Goal: Task Accomplishment & Management: Complete application form

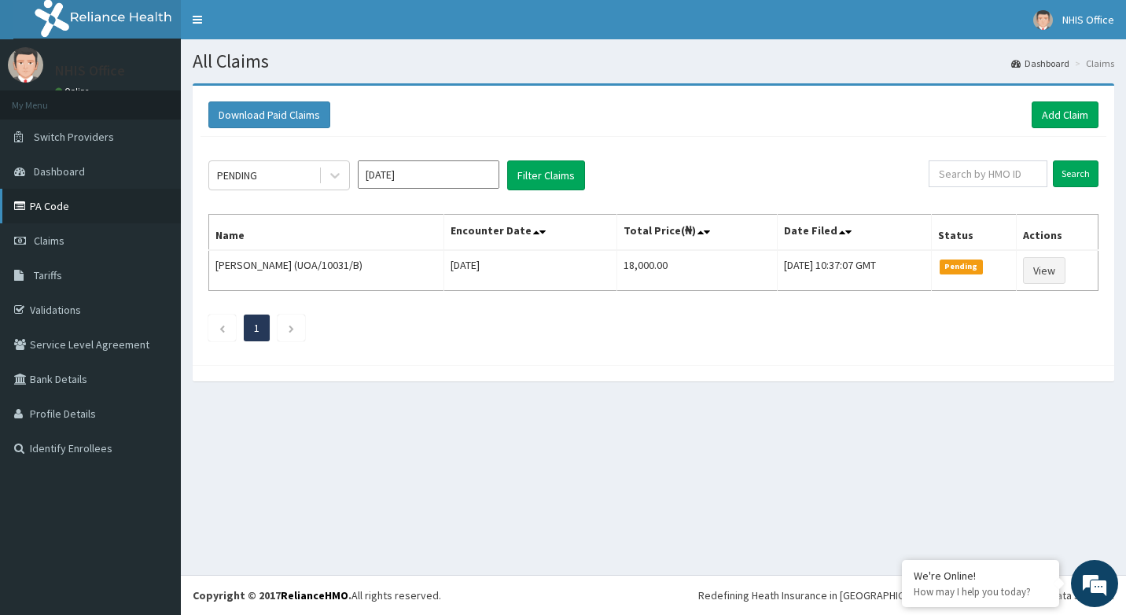
click at [56, 211] on link "PA Code" at bounding box center [90, 206] width 181 height 35
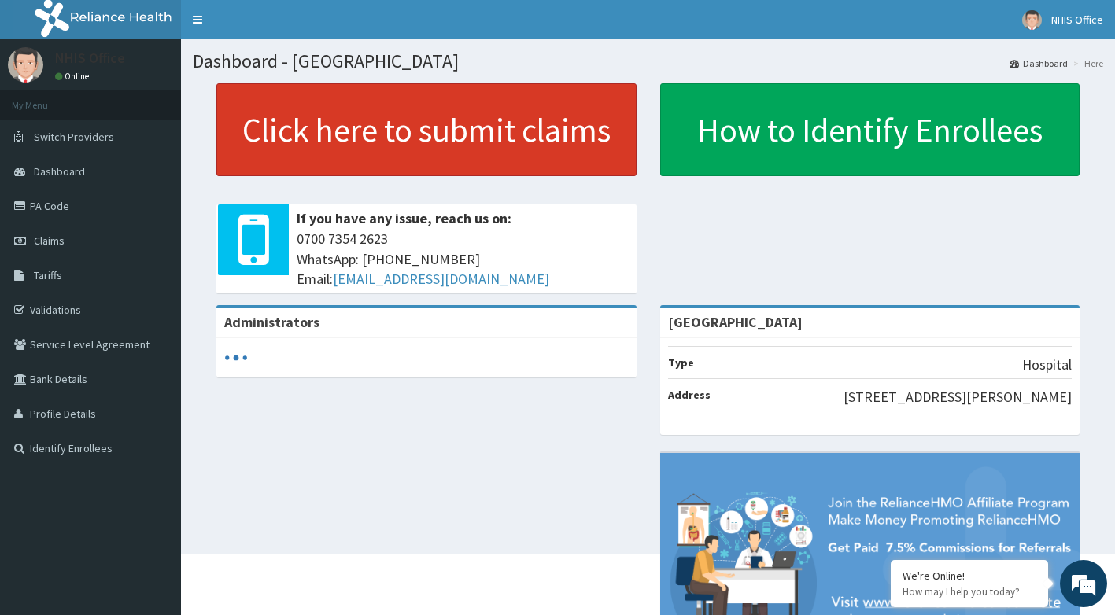
click at [457, 122] on link "Click here to submit claims" at bounding box center [426, 129] width 420 height 93
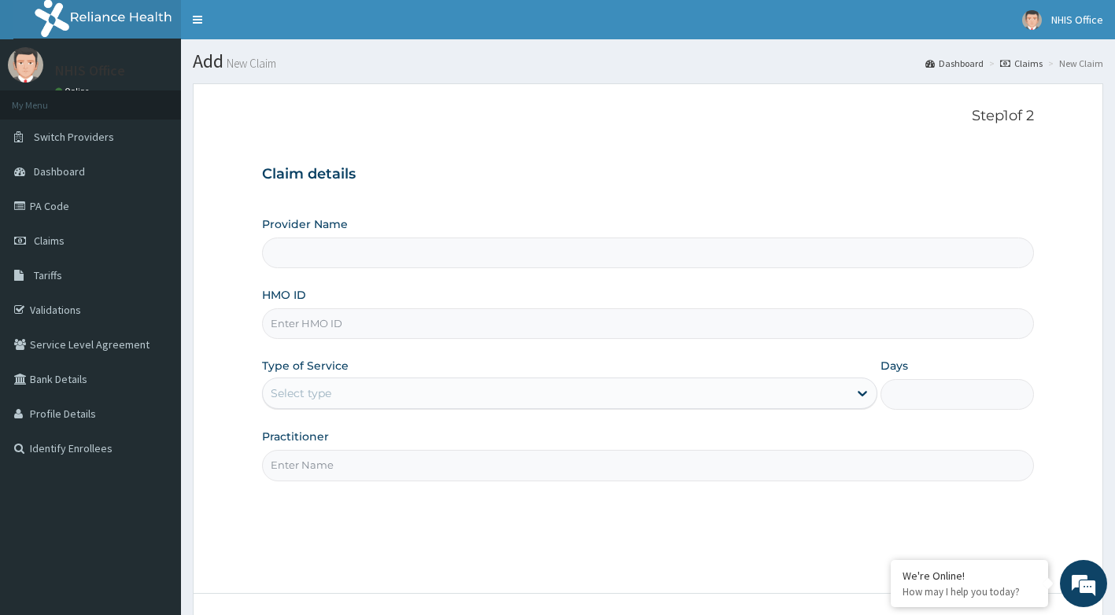
type input "Asokoro District Hospital"
click at [58, 271] on span "Tariffs" at bounding box center [48, 275] width 28 height 14
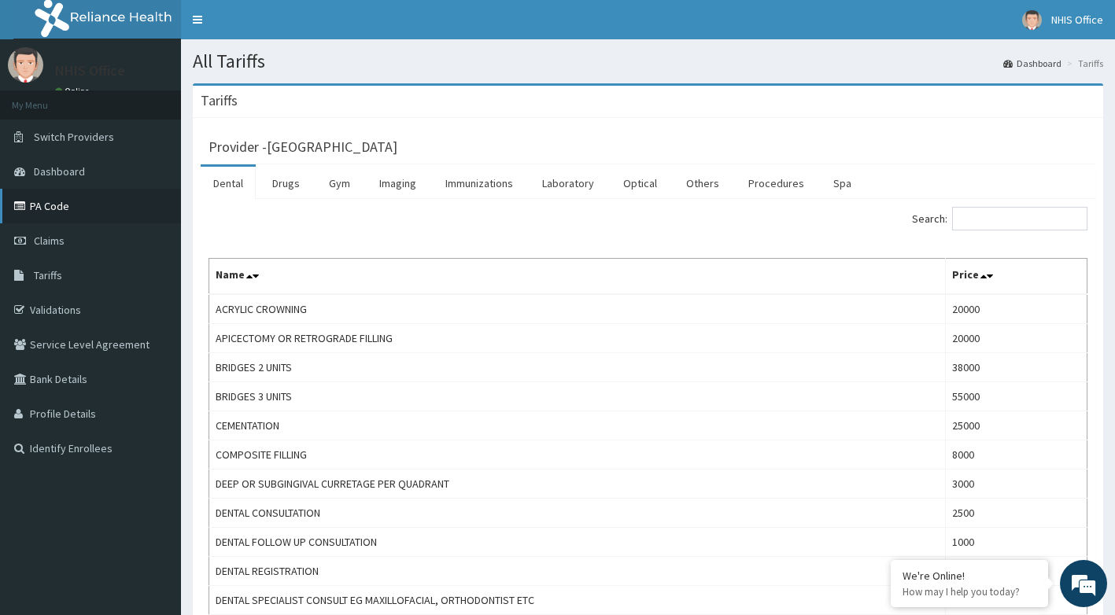
click at [41, 206] on link "PA Code" at bounding box center [90, 206] width 181 height 35
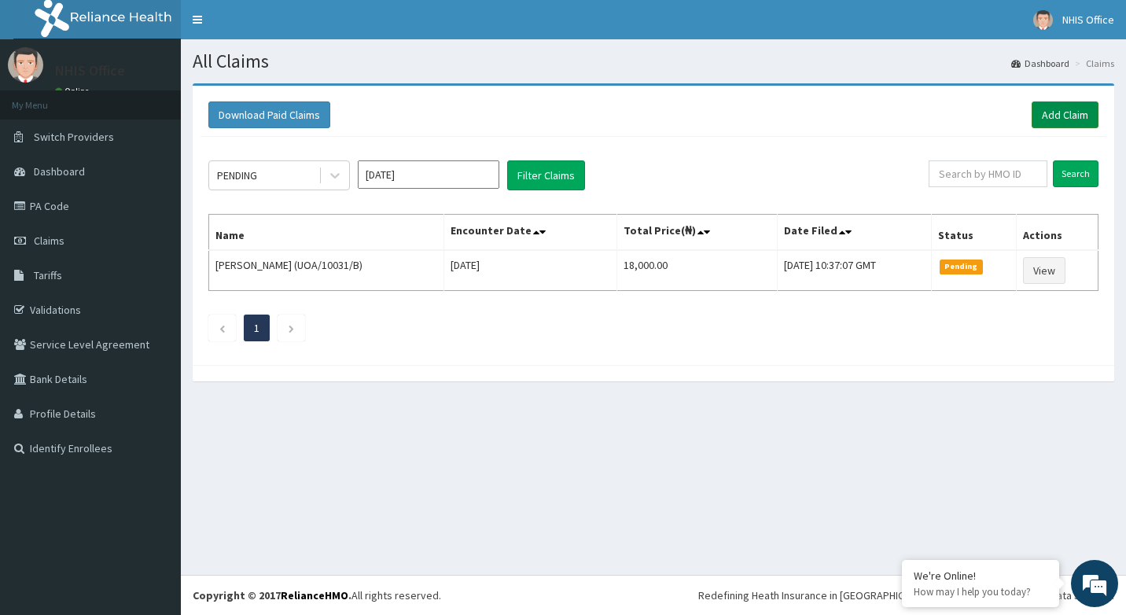
click at [1062, 114] on link "Add Claim" at bounding box center [1065, 114] width 67 height 27
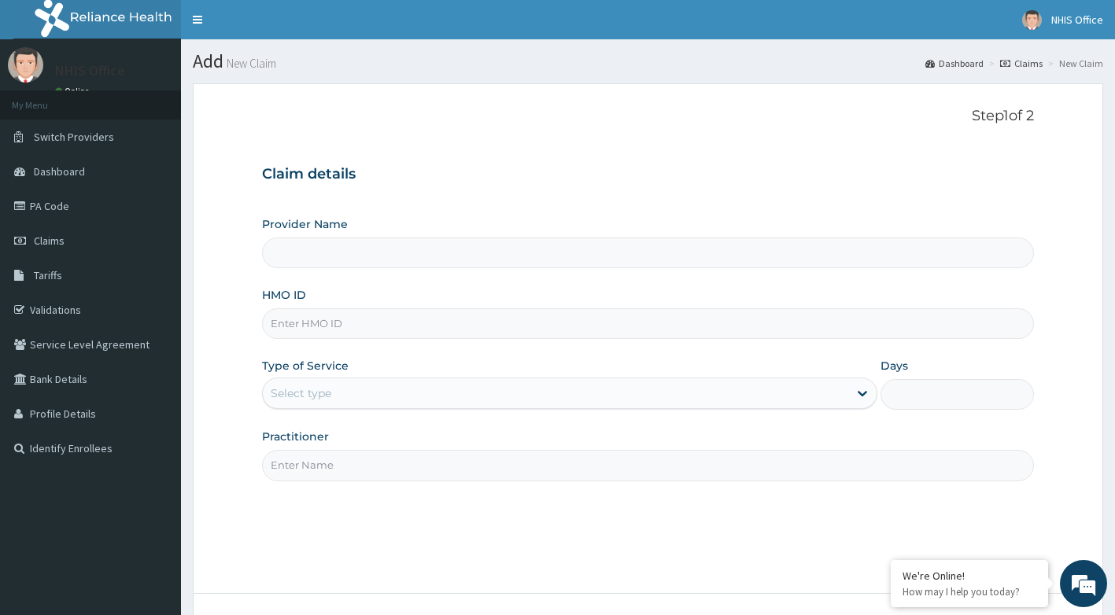
click at [397, 261] on input "Provider Name" at bounding box center [648, 253] width 772 height 31
type input "Asokoro District Hospital"
click at [363, 330] on input "HMO ID" at bounding box center [648, 323] width 772 height 31
type input "UOA/10031/B"
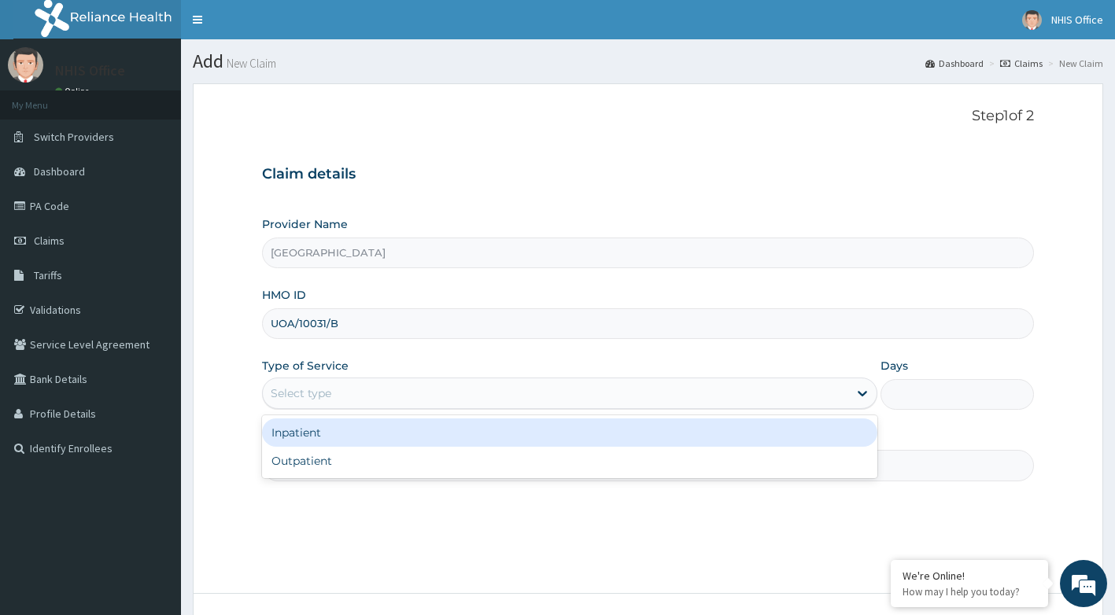
click at [361, 397] on div "Select type" at bounding box center [555, 393] width 585 height 25
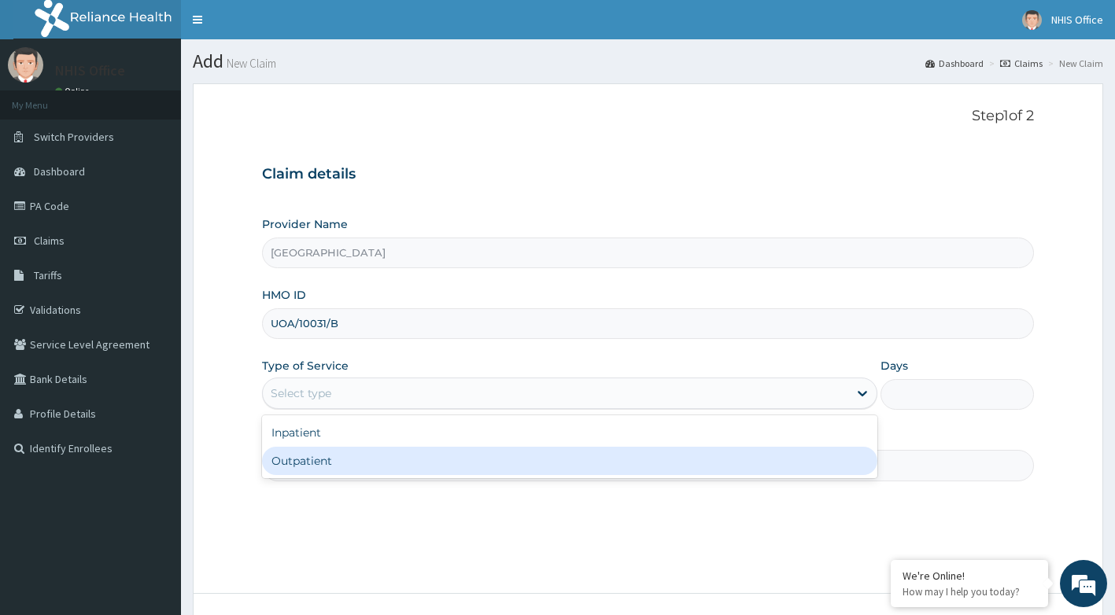
drag, startPoint x: 329, startPoint y: 467, endPoint x: 357, endPoint y: 467, distance: 28.3
click at [329, 467] on div "Outpatient" at bounding box center [569, 461] width 615 height 28
type input "1"
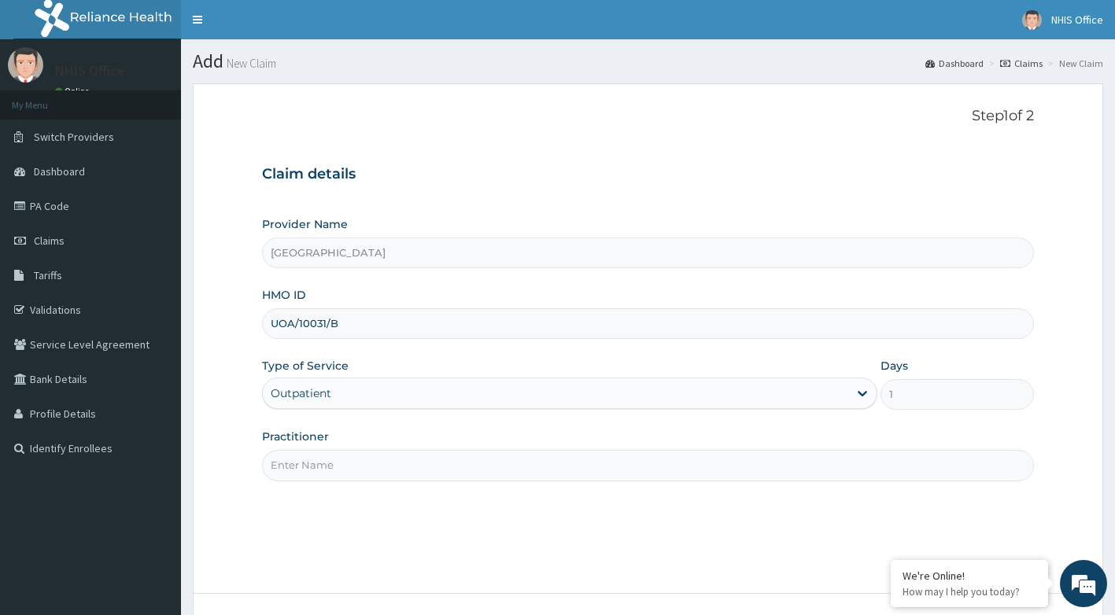
click at [417, 472] on input "Practitioner" at bounding box center [648, 465] width 772 height 31
type input "DR USMAN"
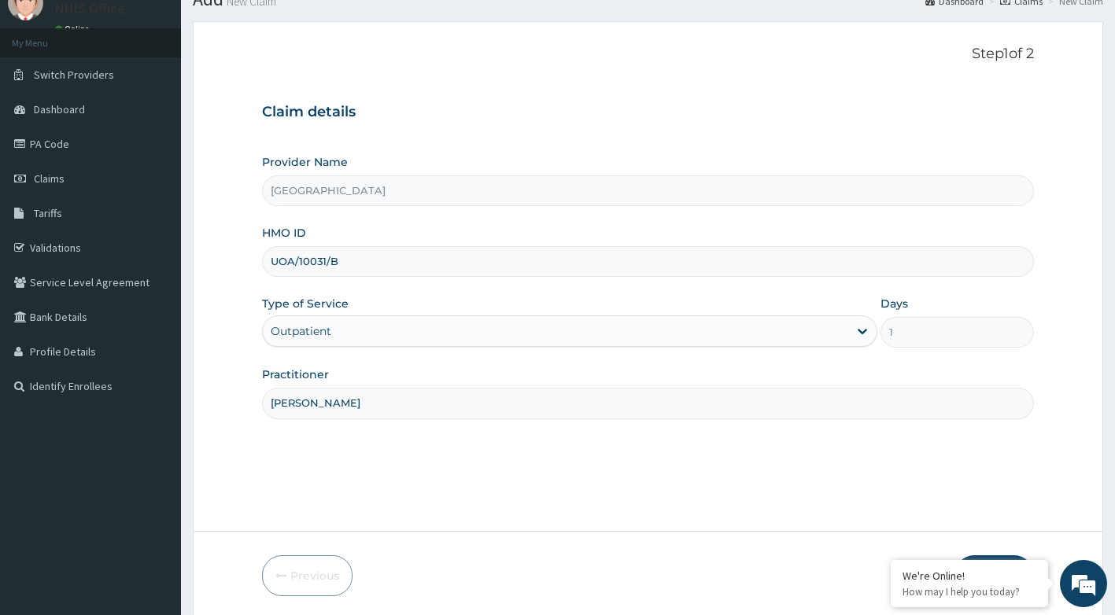
scroll to position [120, 0]
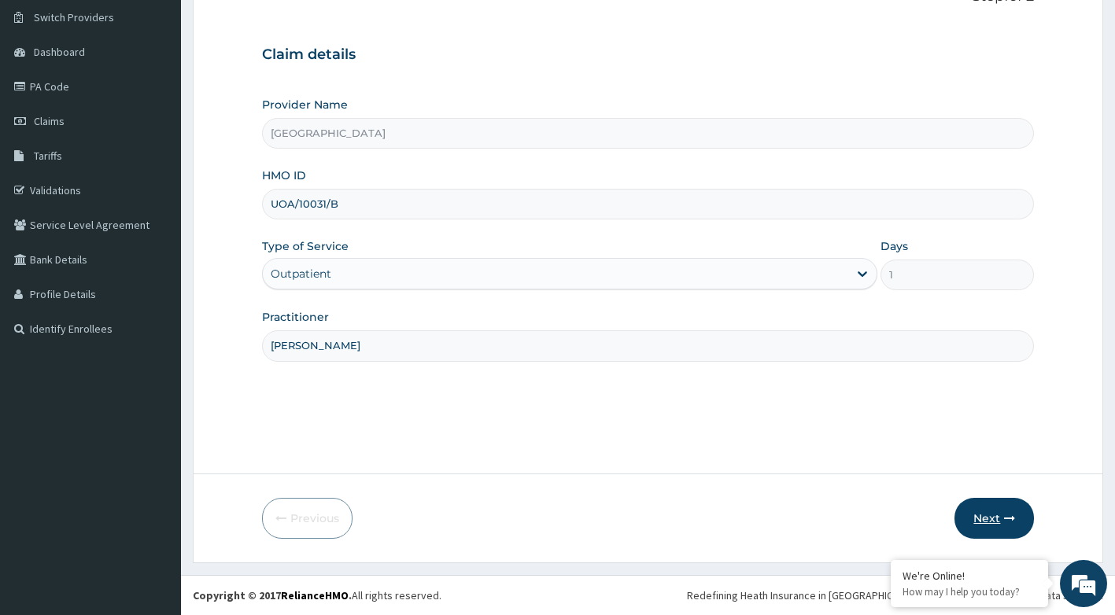
click at [993, 514] on button "Next" at bounding box center [993, 518] width 79 height 41
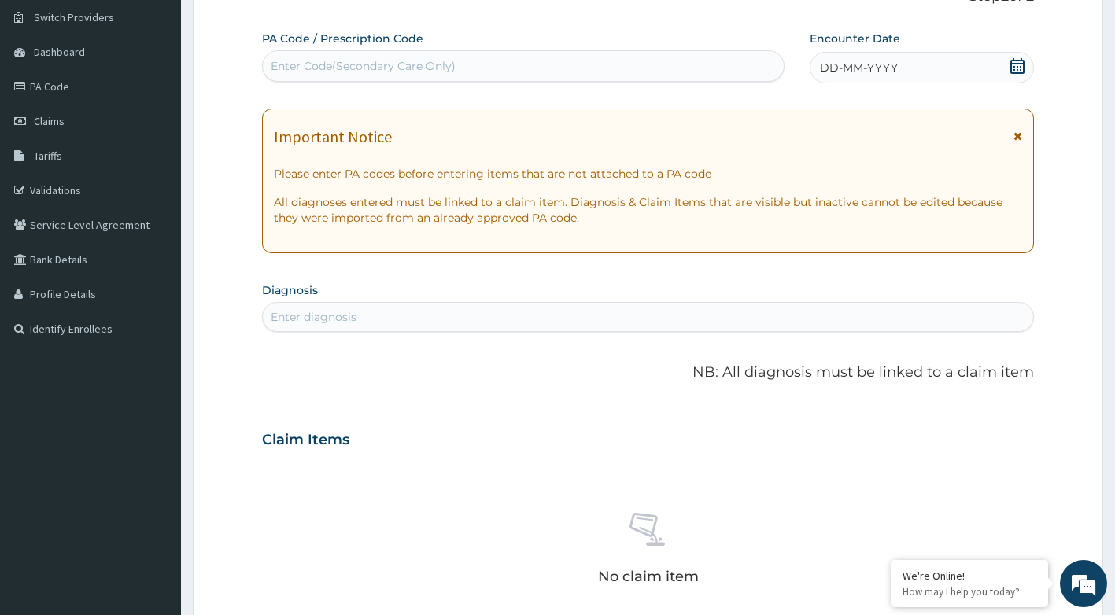
click at [396, 65] on div "Enter Code(Secondary Care Only)" at bounding box center [363, 66] width 185 height 16
paste input "PA/C59AB6"
type input "PA/C59AB6"
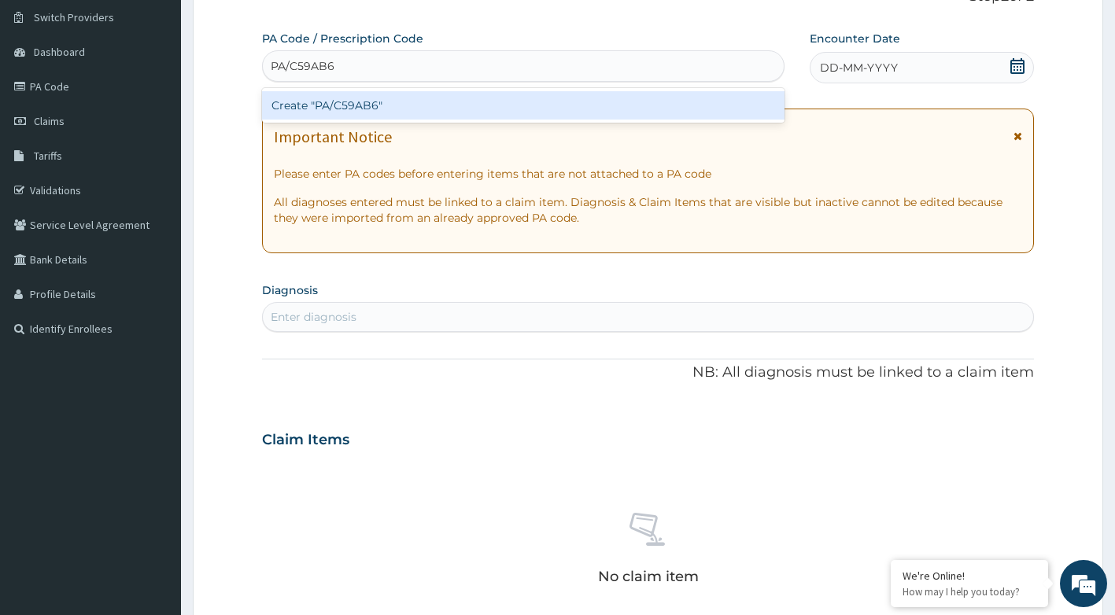
click at [393, 104] on div "Create "PA/C59AB6"" at bounding box center [523, 105] width 523 height 28
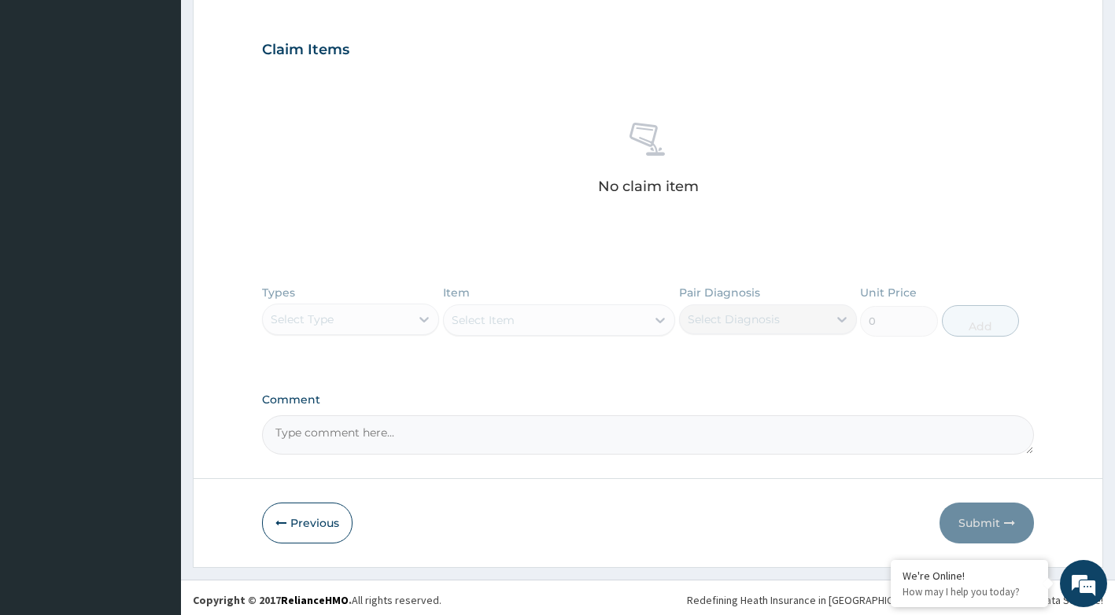
scroll to position [529, 0]
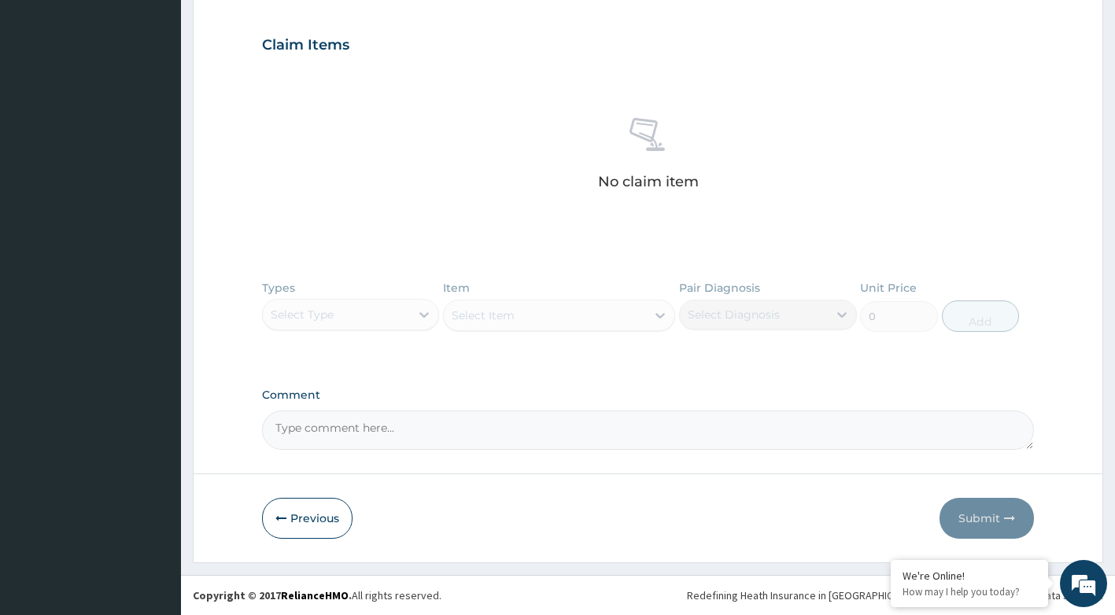
click at [422, 315] on div "Types Select Type Item Select Item Pair Diagnosis Select Diagnosis Unit Price 0…" at bounding box center [648, 317] width 772 height 91
click at [411, 314] on div "Types Select Type Item Select Item Pair Diagnosis Select Diagnosis Unit Price 0…" at bounding box center [648, 317] width 772 height 91
click at [419, 313] on div "Types Select Type Item Select Item Pair Diagnosis Select Diagnosis Unit Price 0…" at bounding box center [648, 317] width 772 height 91
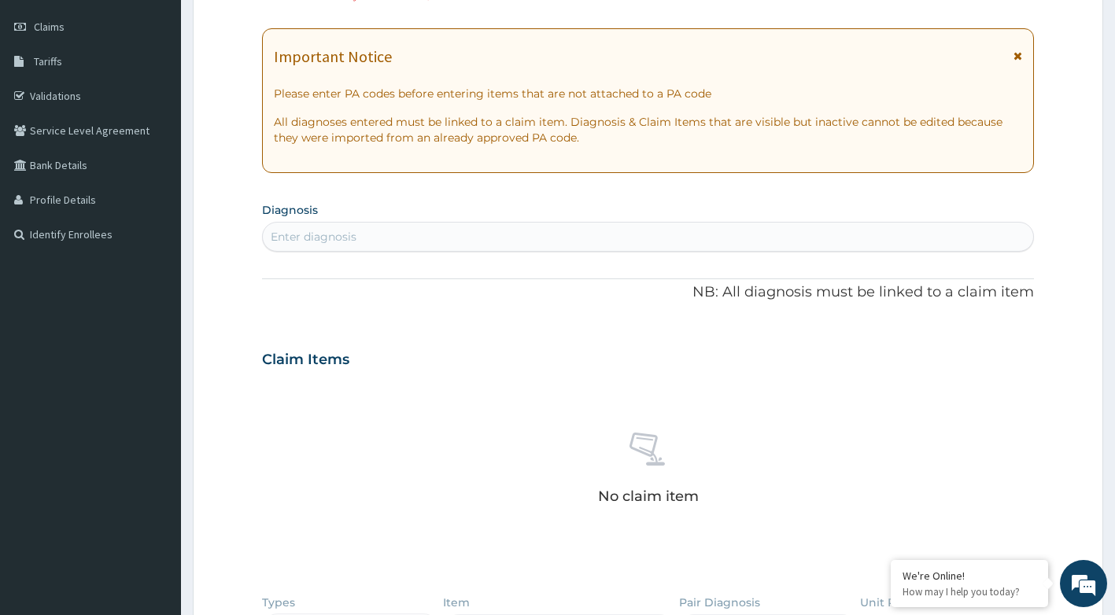
scroll to position [0, 0]
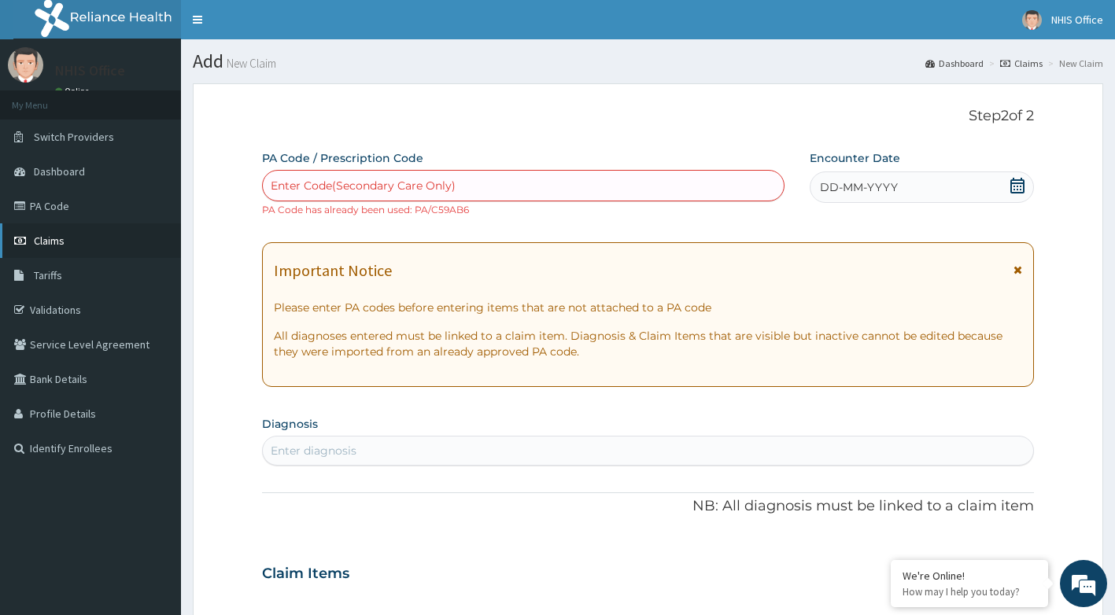
click at [49, 242] on span "Claims" at bounding box center [49, 241] width 31 height 14
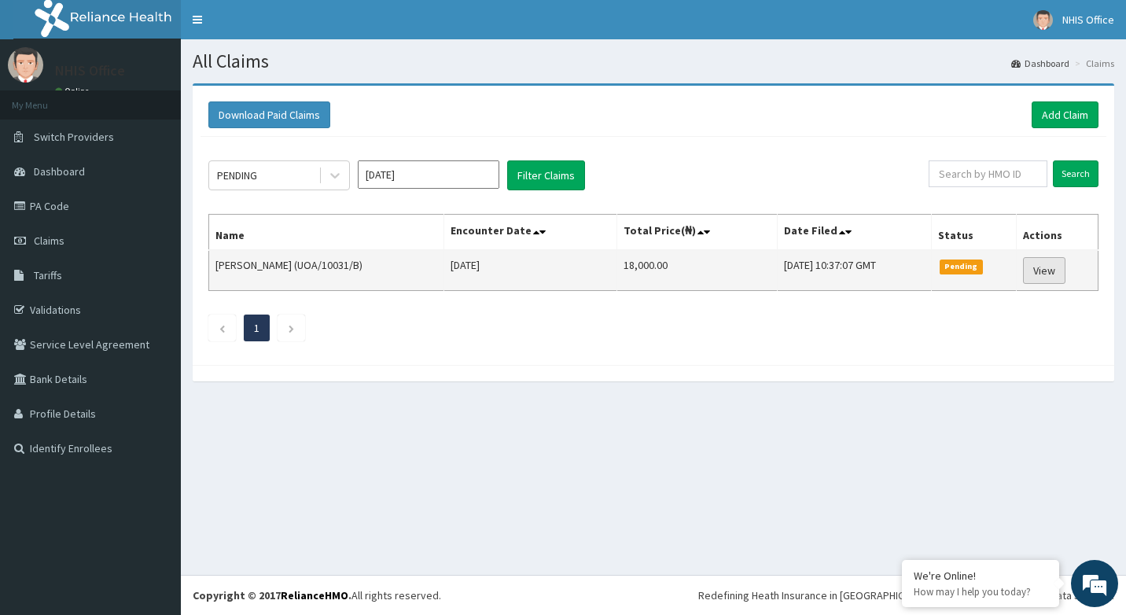
click at [1044, 270] on link "View" at bounding box center [1044, 270] width 42 height 27
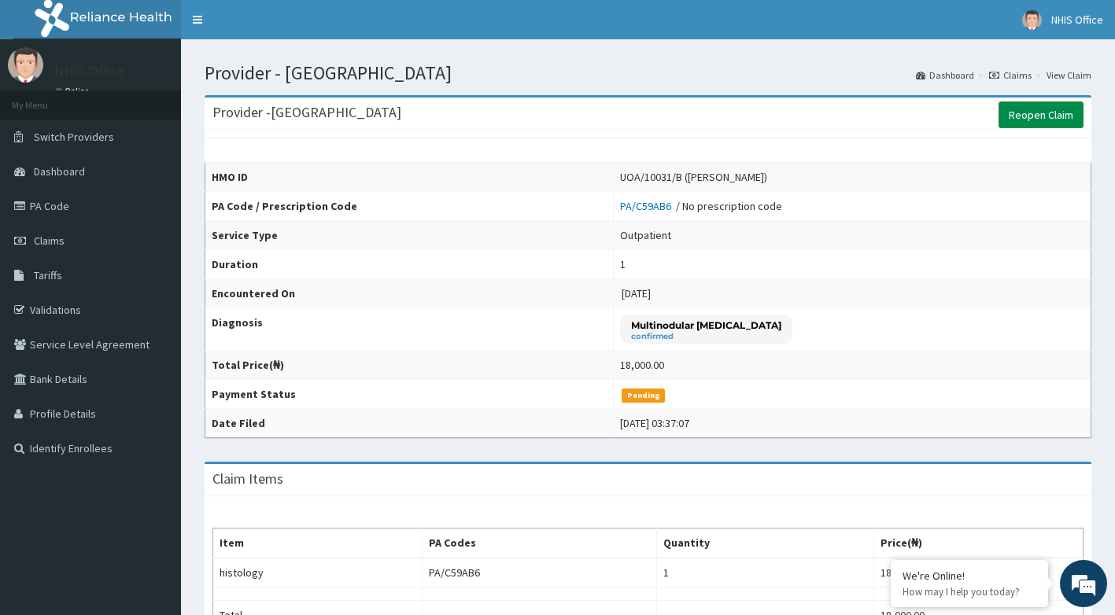
click at [1016, 117] on link "Reopen Claim" at bounding box center [1040, 114] width 85 height 27
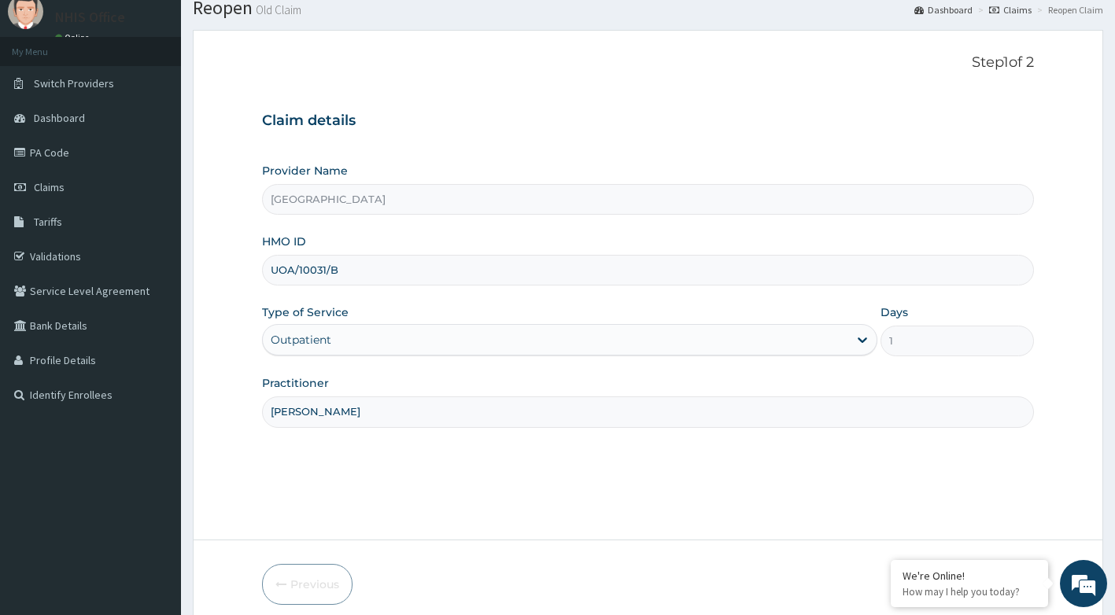
scroll to position [120, 0]
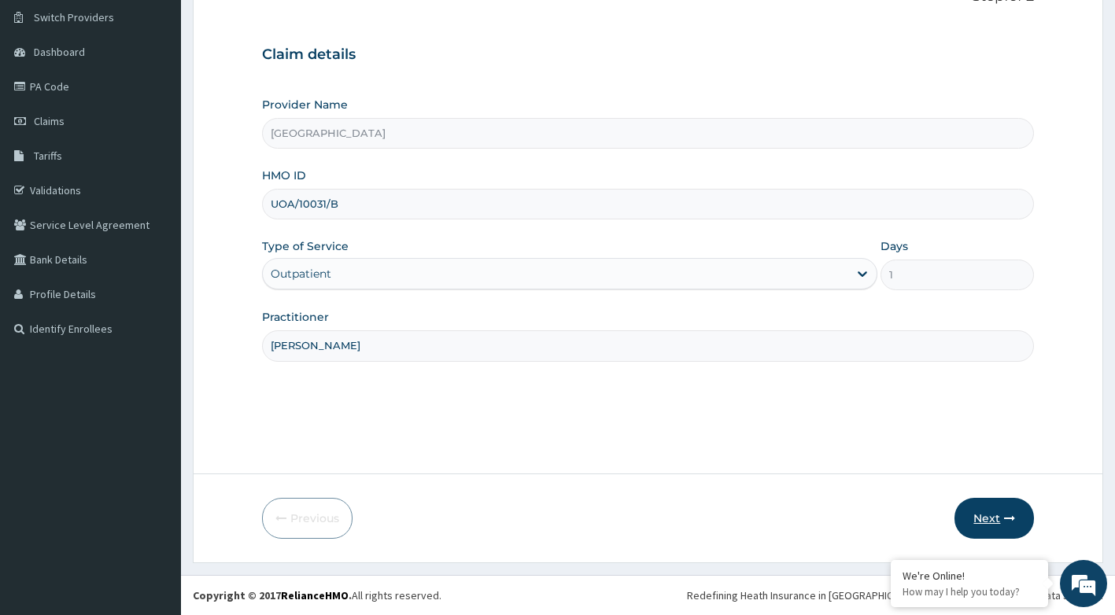
click at [982, 514] on button "Next" at bounding box center [993, 518] width 79 height 41
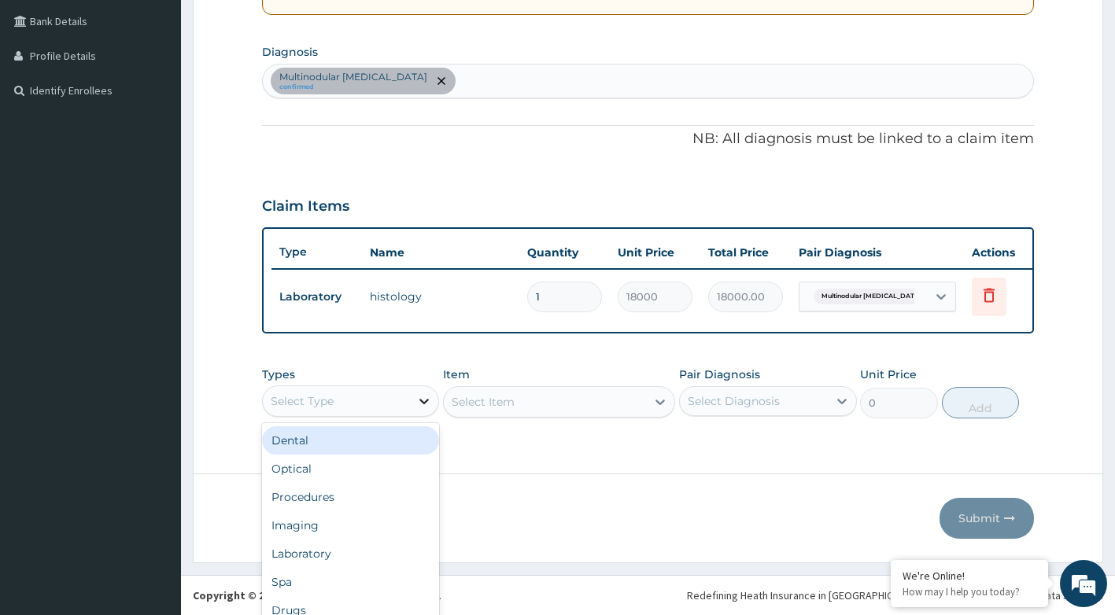
scroll to position [44, 0]
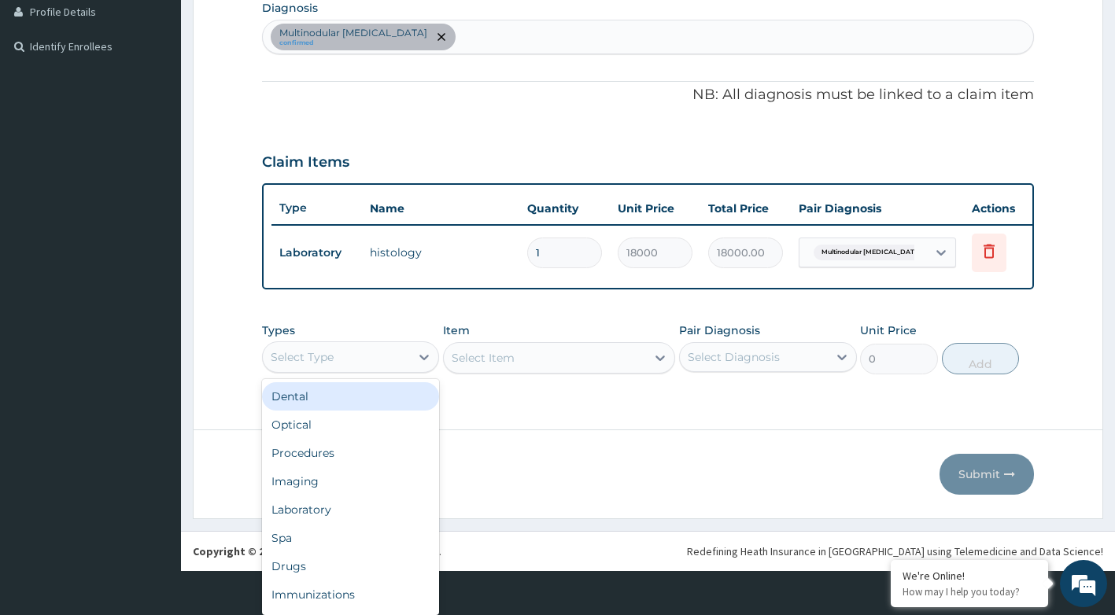
click at [412, 373] on div "option Dental focused, 1 of 10. 10 results available. Use Up and Down to choose…" at bounding box center [351, 356] width 178 height 31
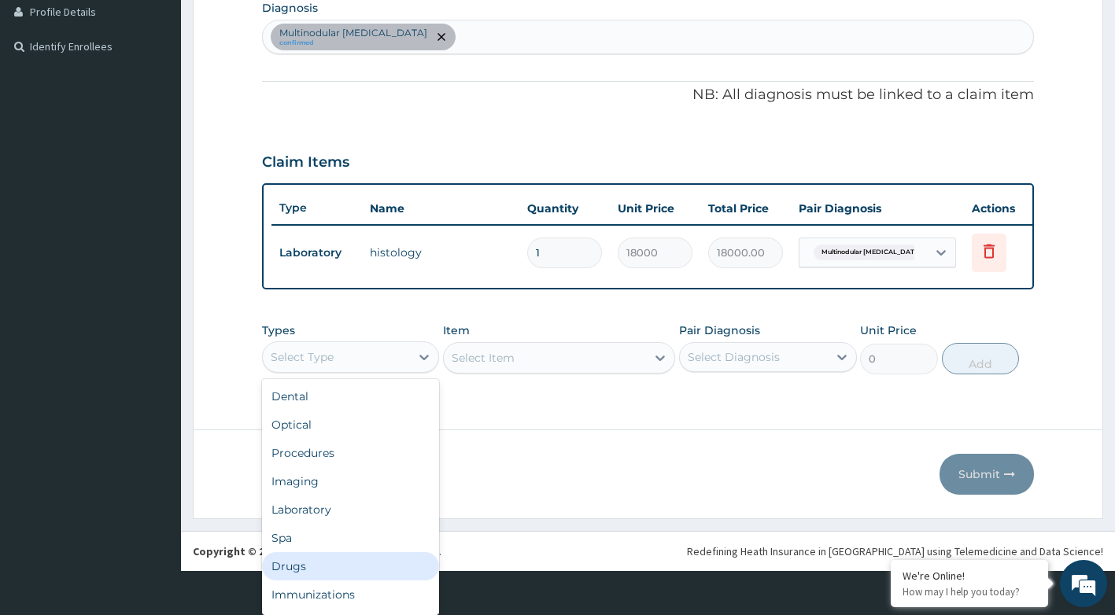
drag, startPoint x: 315, startPoint y: 564, endPoint x: 328, endPoint y: 555, distance: 15.3
click at [315, 564] on div "Drugs" at bounding box center [351, 566] width 178 height 28
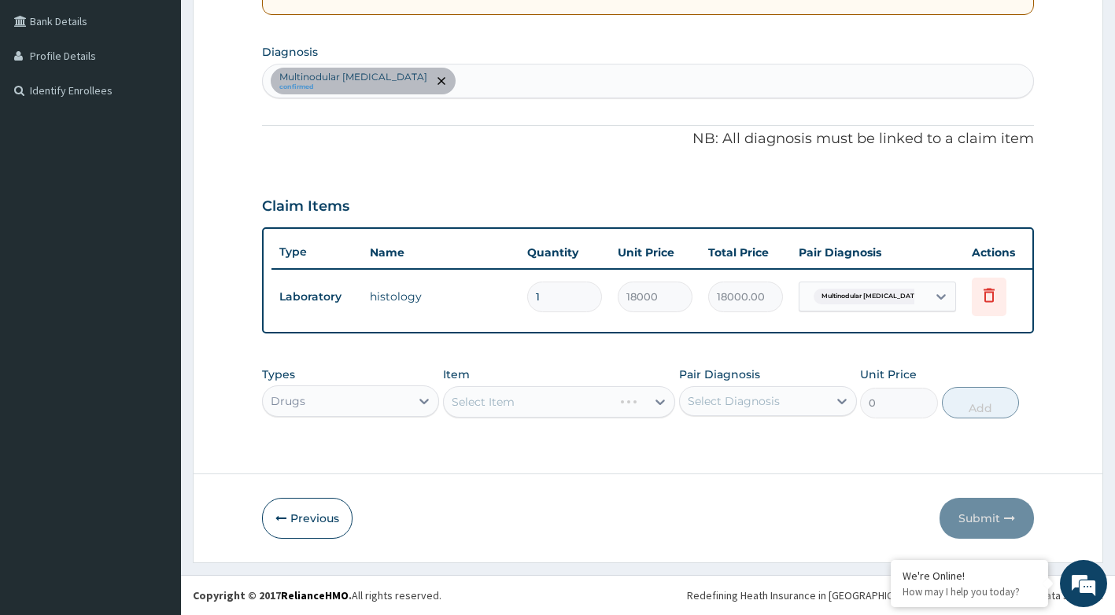
scroll to position [0, 0]
click at [542, 410] on div "Select Item" at bounding box center [559, 401] width 232 height 31
click at [555, 401] on div "Select Item" at bounding box center [545, 401] width 202 height 25
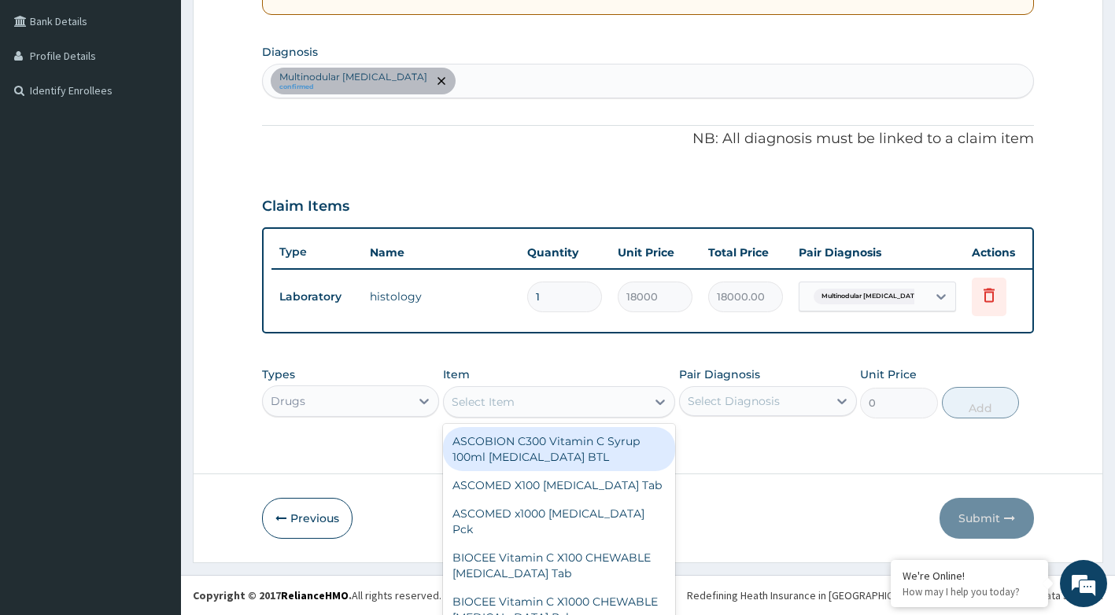
scroll to position [45, 0]
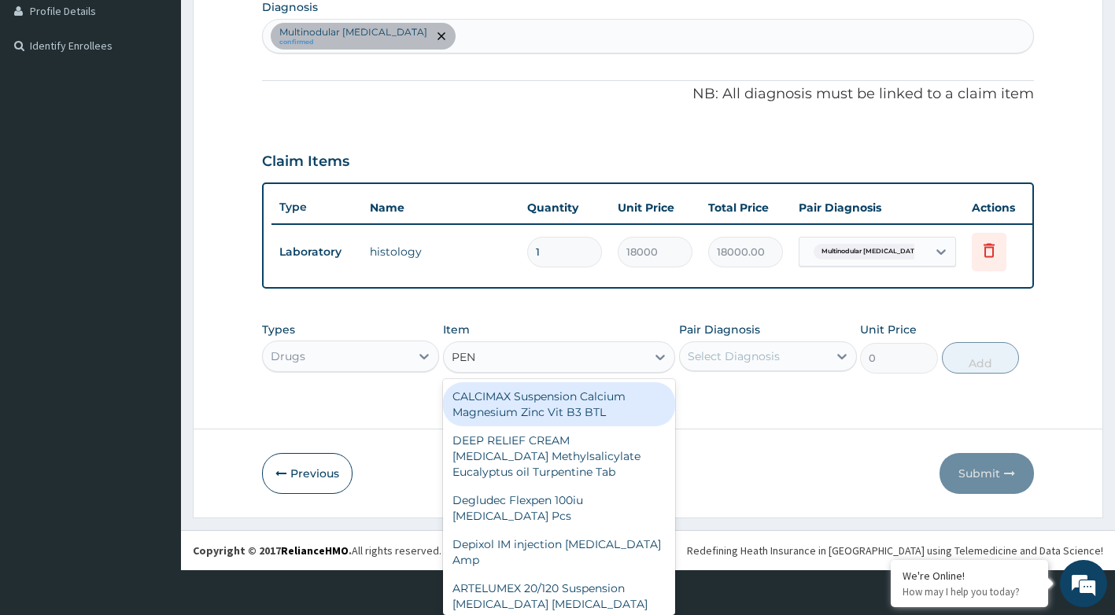
type input "PENT"
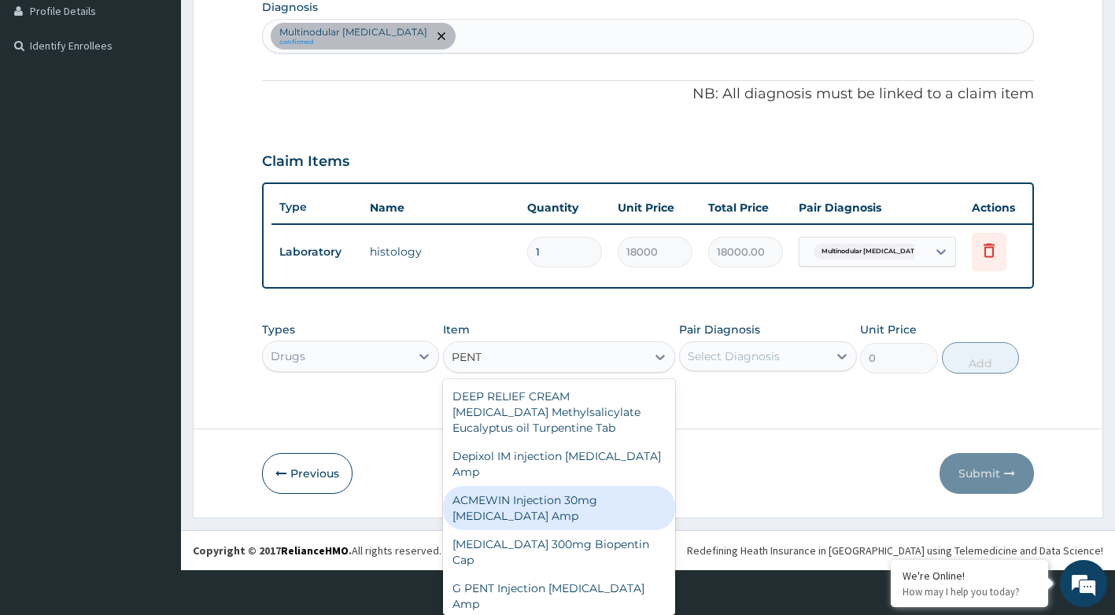
click at [525, 509] on div "ACMEWIN Injection 30mg Pentazocine Amp" at bounding box center [559, 508] width 232 height 44
type input "1035"
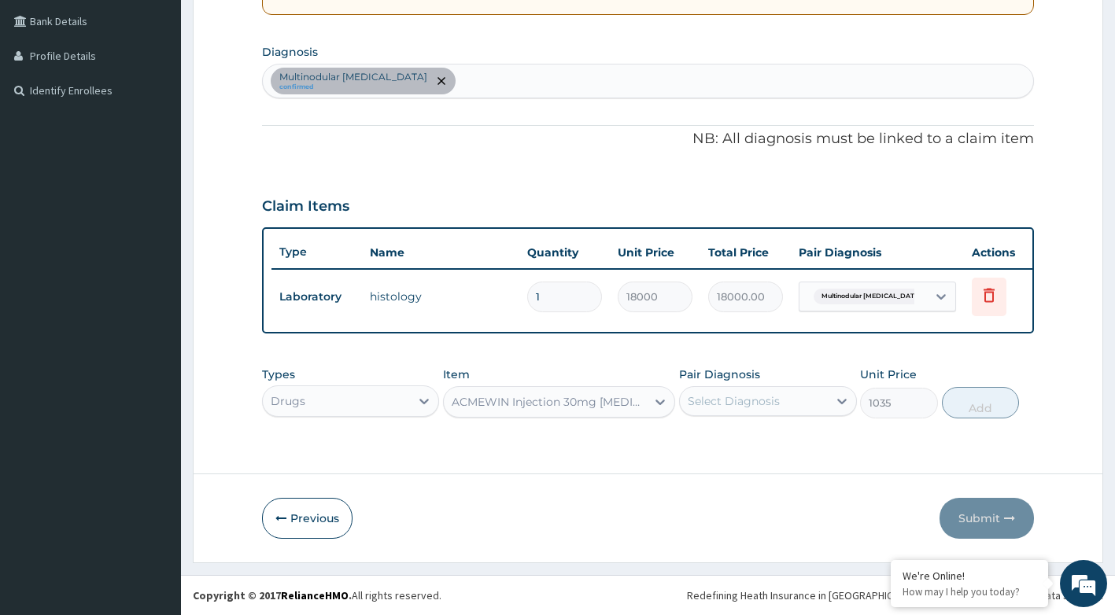
scroll to position [0, 0]
click at [744, 409] on div "Select Diagnosis" at bounding box center [754, 401] width 148 height 25
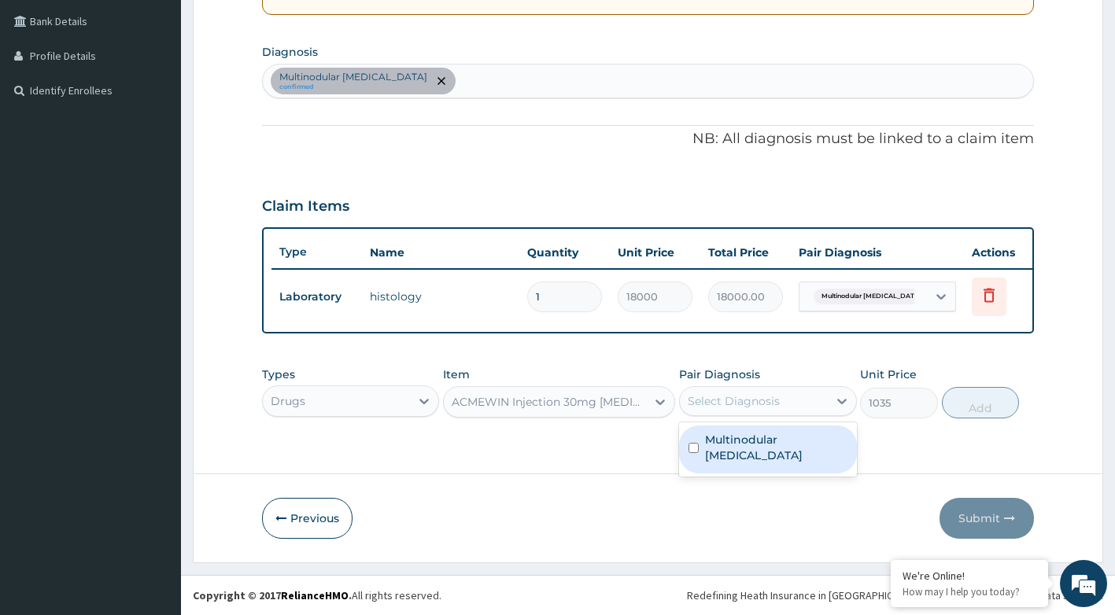
click at [696, 443] on input "checkbox" at bounding box center [693, 448] width 10 height 10
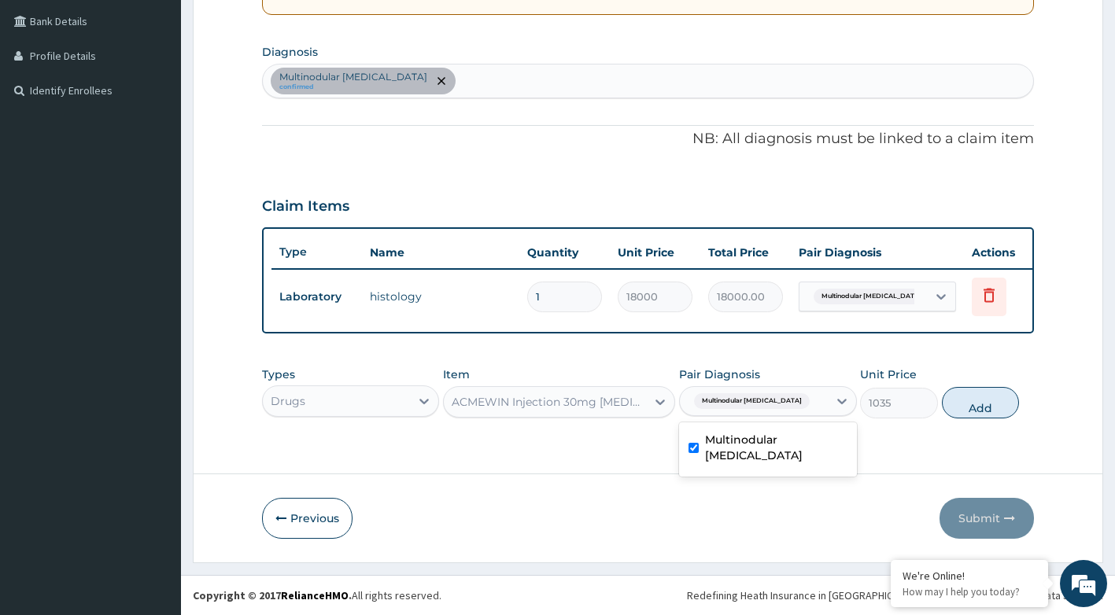
click at [793, 444] on label "Multinodular goitre" at bounding box center [776, 447] width 142 height 31
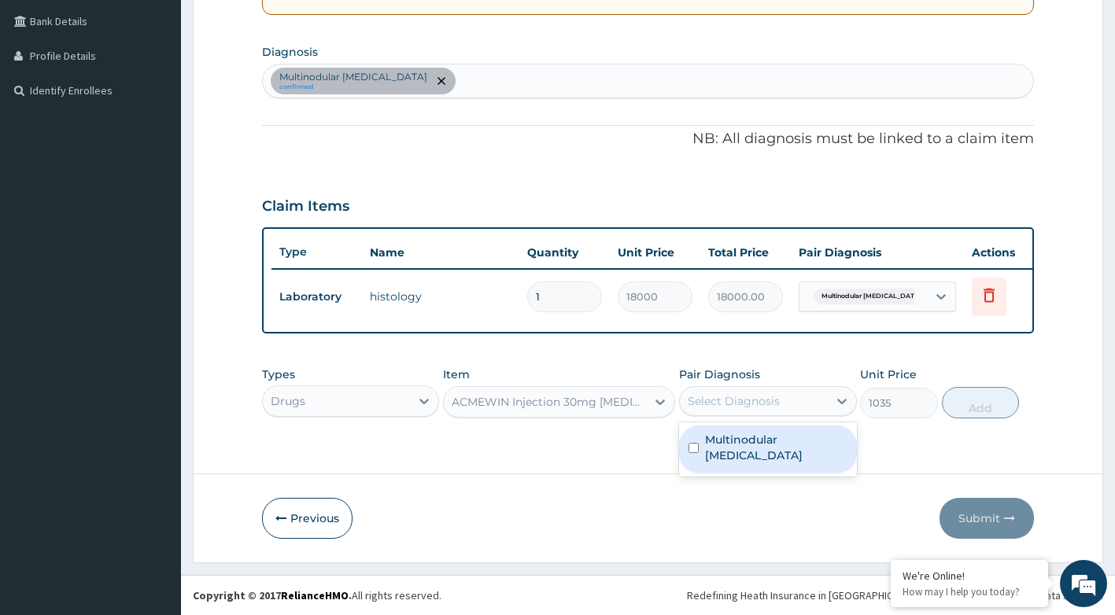
click at [695, 443] on input "checkbox" at bounding box center [693, 448] width 10 height 10
checkbox input "true"
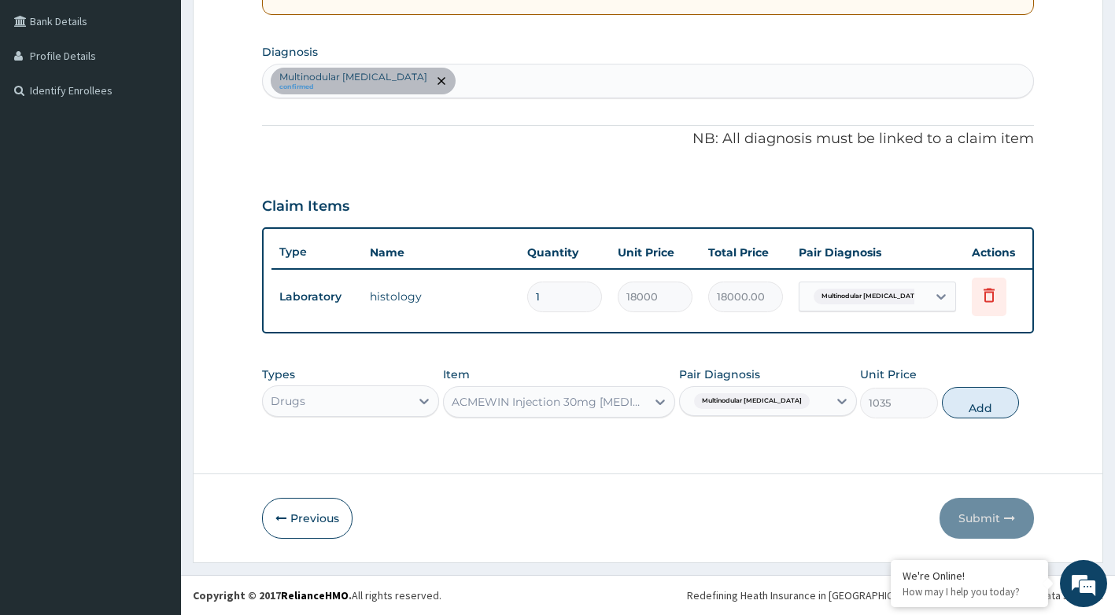
click at [704, 466] on form "Step 2 of 2 PA Code / Prescription Code PA/C59AB6 Encounter Date 14-08-2025 Imp…" at bounding box center [648, 143] width 910 height 837
click at [967, 406] on button "Add" at bounding box center [980, 402] width 77 height 31
type input "0"
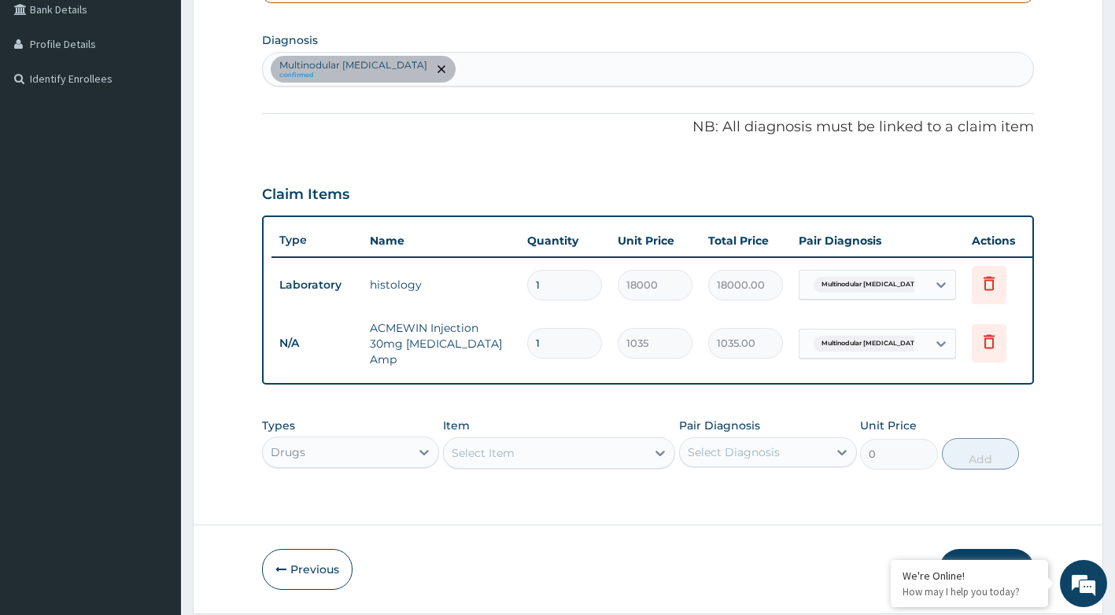
type input "0.00"
type input "3"
type input "3105.00"
type input "3"
click at [662, 508] on form "Step 2 of 2 PA Code / Prescription Code PA/C59AB6 Encounter Date 14-08-2025 Imp…" at bounding box center [648, 164] width 910 height 900
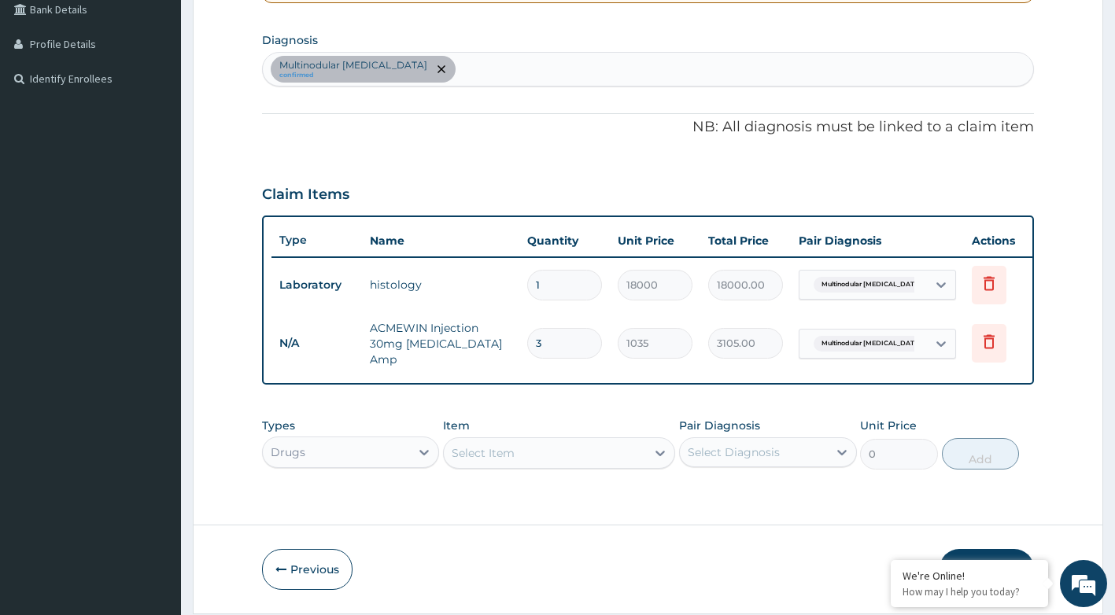
click at [518, 462] on div "Select Item" at bounding box center [559, 452] width 232 height 31
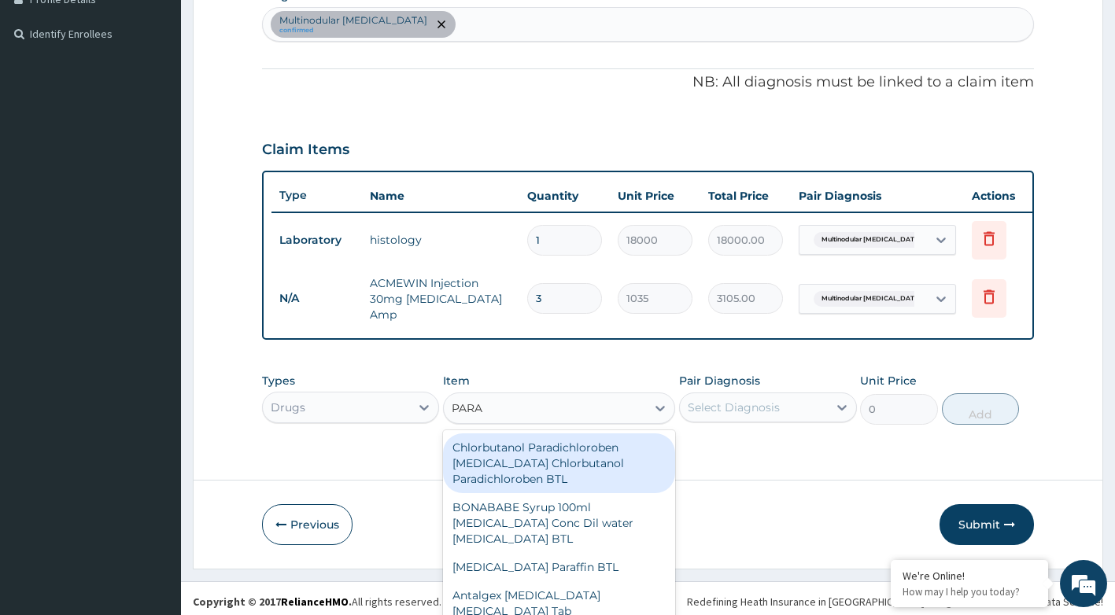
type input "PARAC"
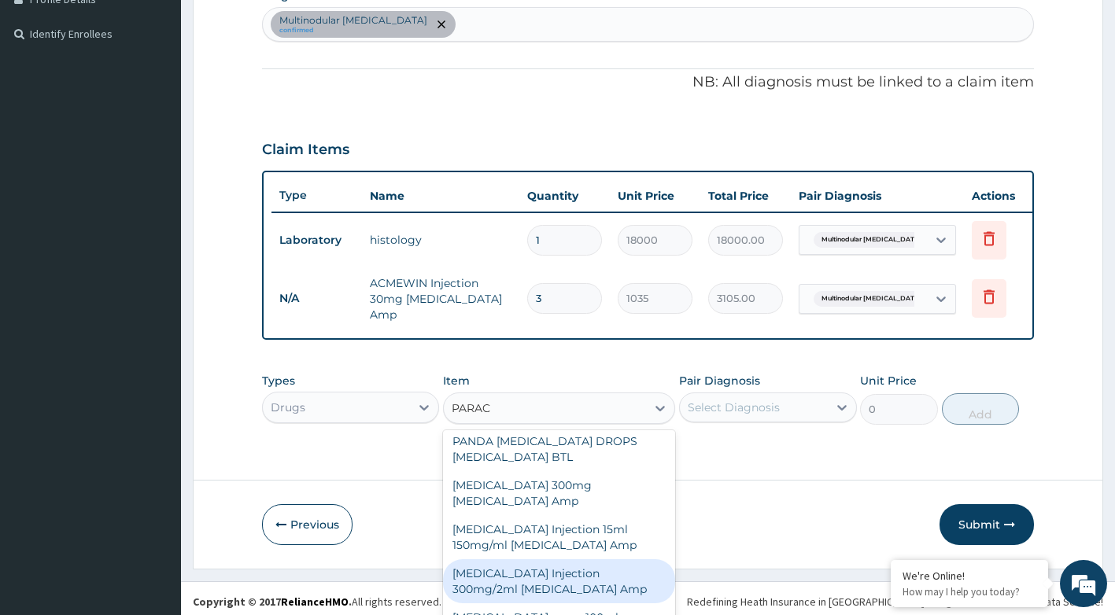
scroll to position [579, 0]
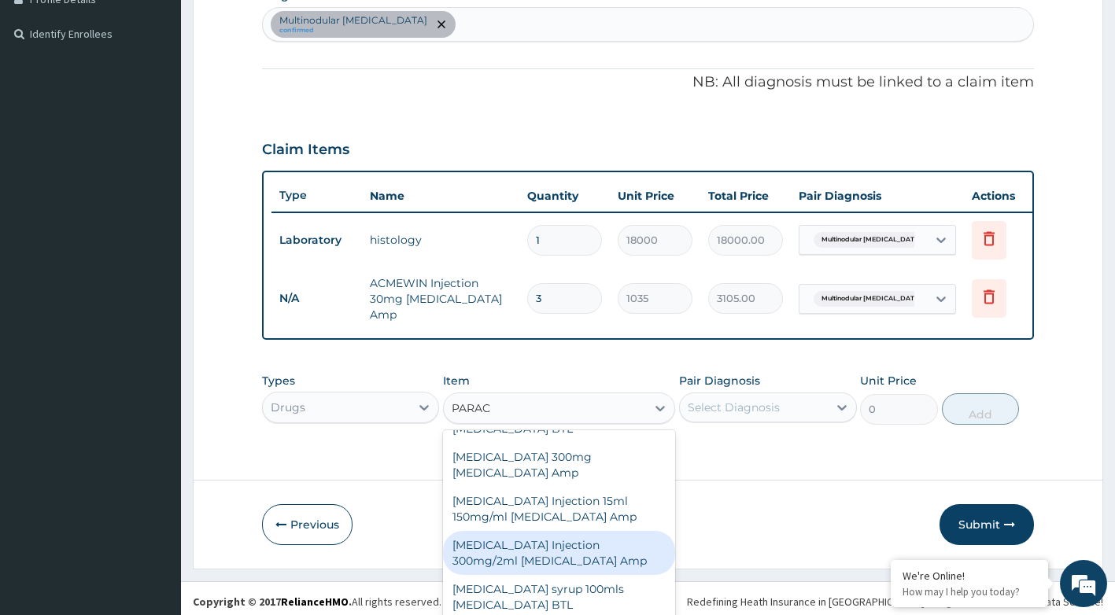
click at [566, 548] on div "PARACETAMOL Injection 300mg/2ml Acetaminophen Amp" at bounding box center [559, 553] width 232 height 44
type input "278.75"
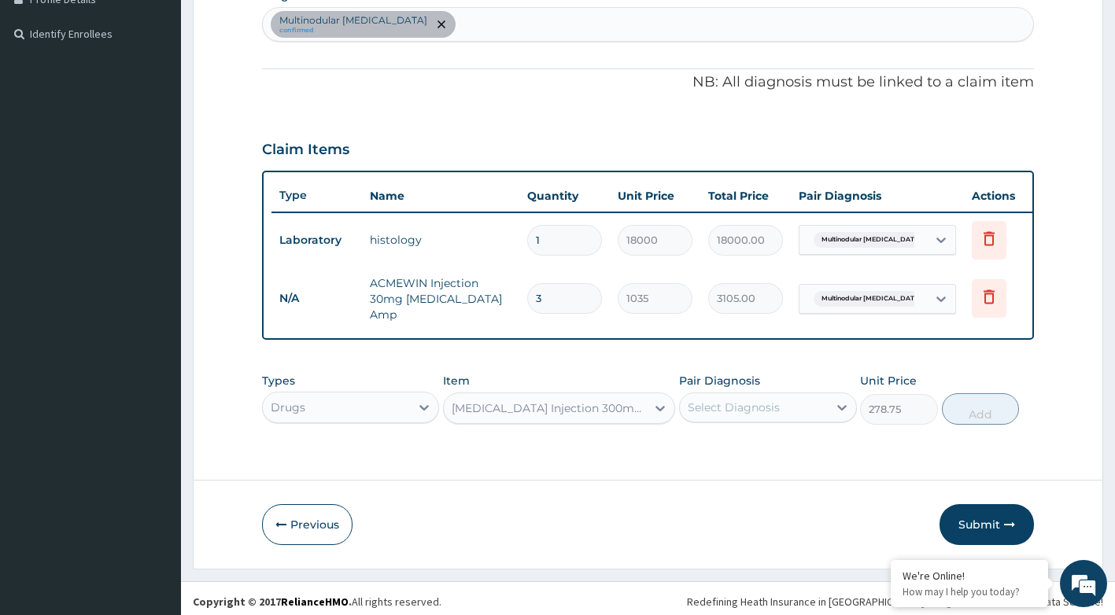
click at [736, 408] on div "Select Diagnosis" at bounding box center [733, 408] width 92 height 16
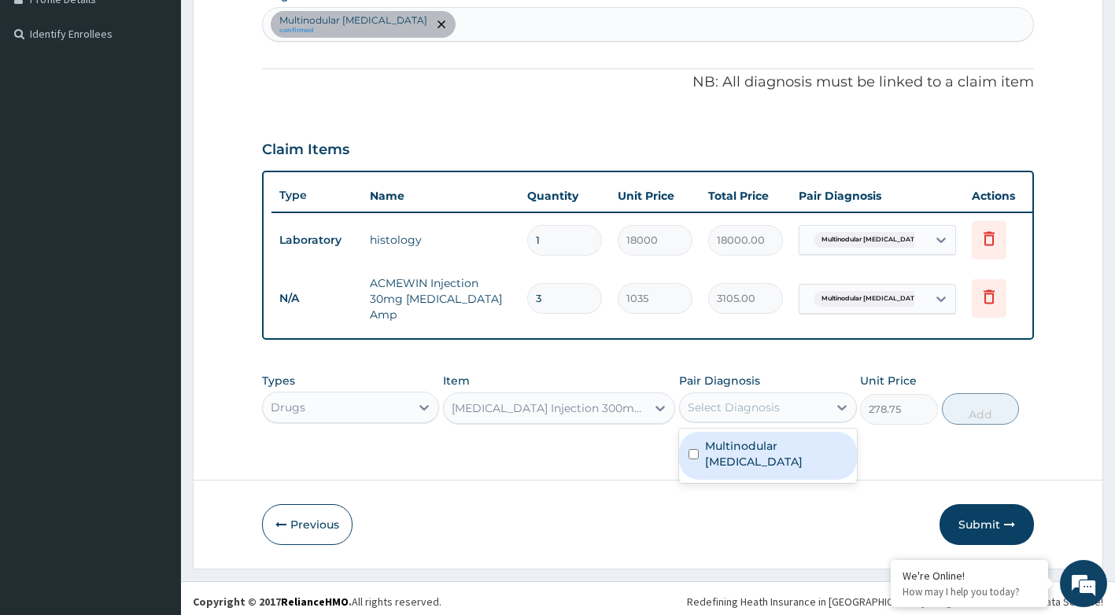
click at [695, 455] on input "checkbox" at bounding box center [693, 454] width 10 height 10
checkbox input "true"
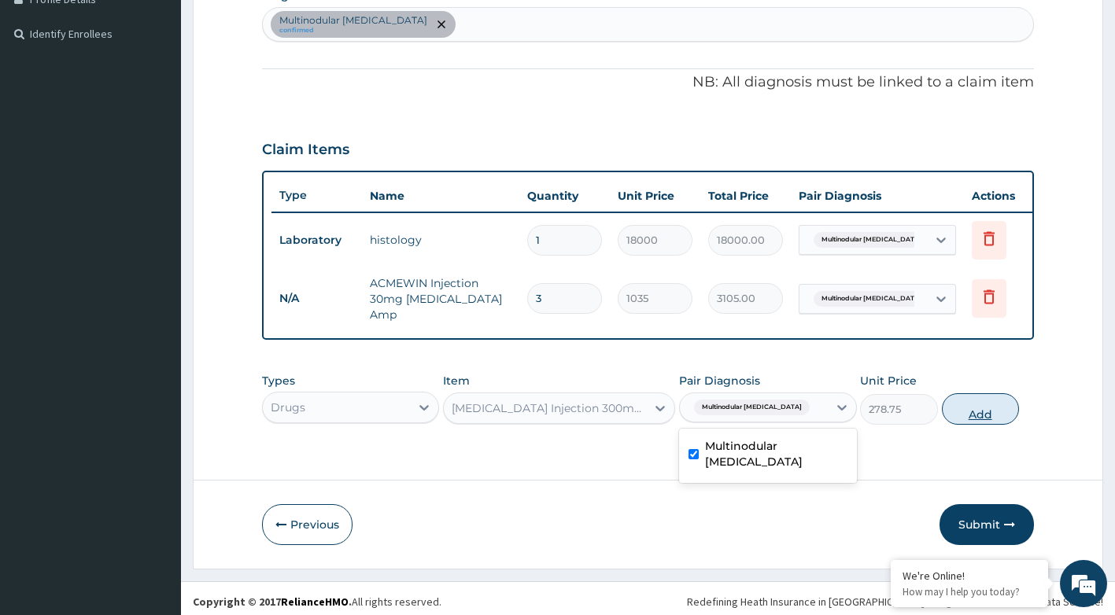
click at [993, 411] on button "Add" at bounding box center [980, 408] width 77 height 31
type input "0"
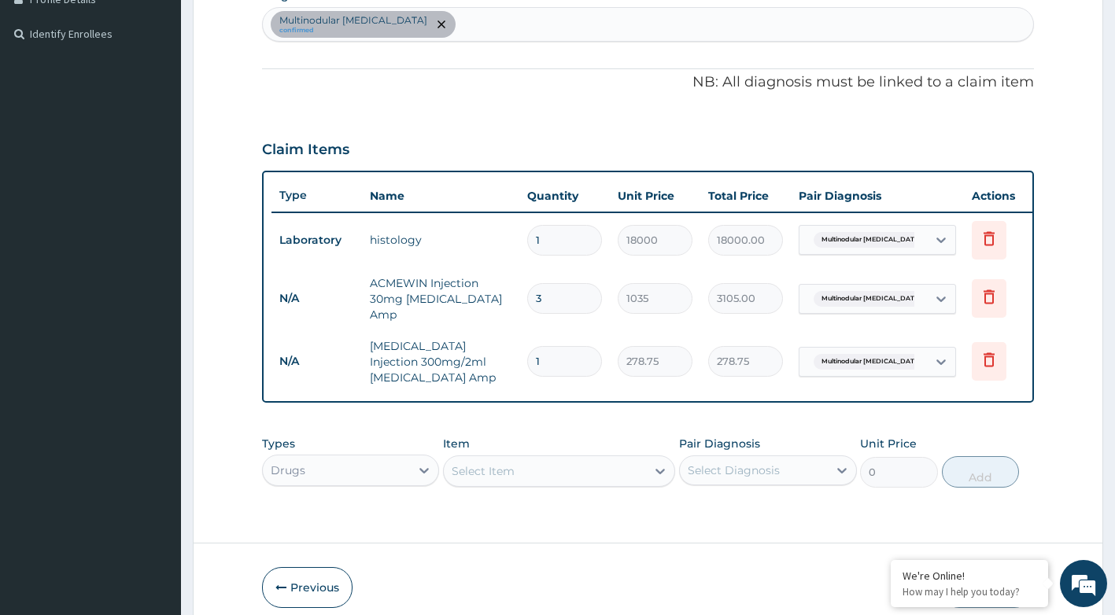
type input "0.00"
type input "6"
type input "1672.50"
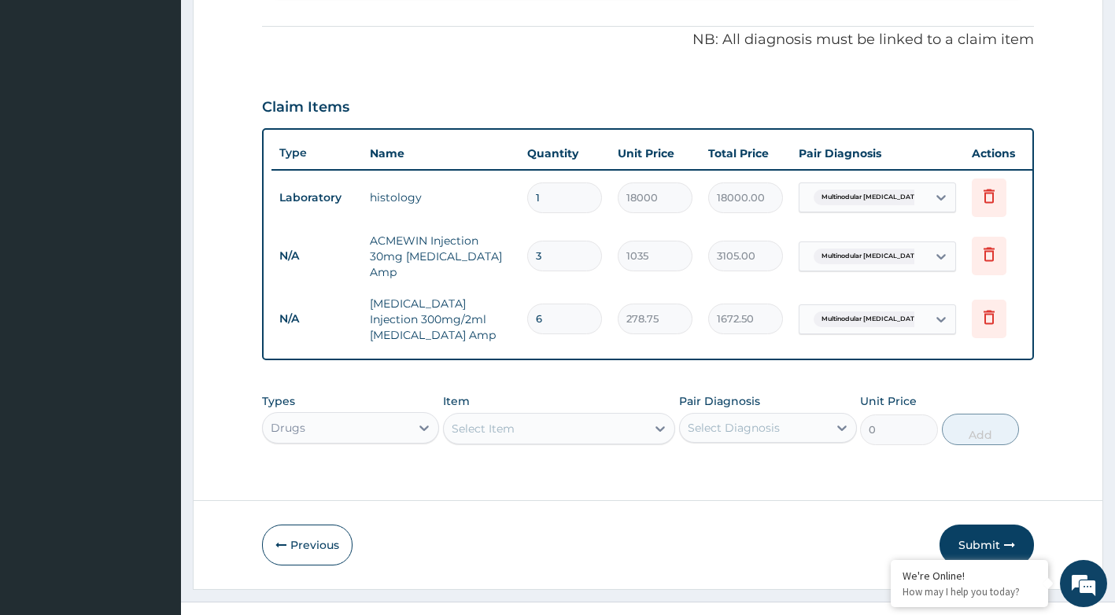
scroll to position [487, 0]
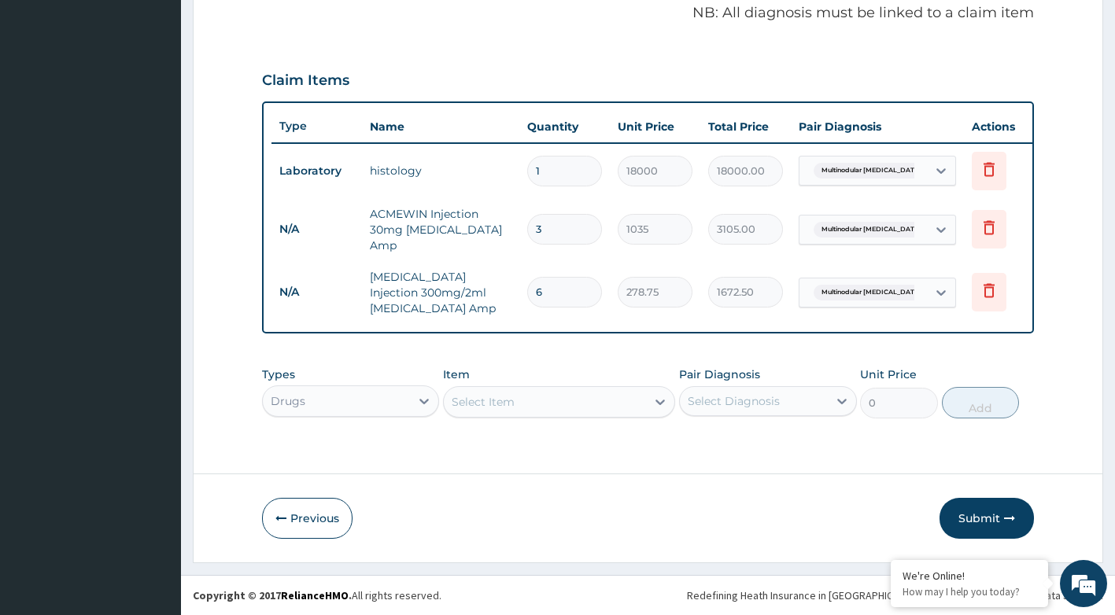
type input "6"
click at [384, 399] on div "Drugs" at bounding box center [351, 400] width 178 height 31
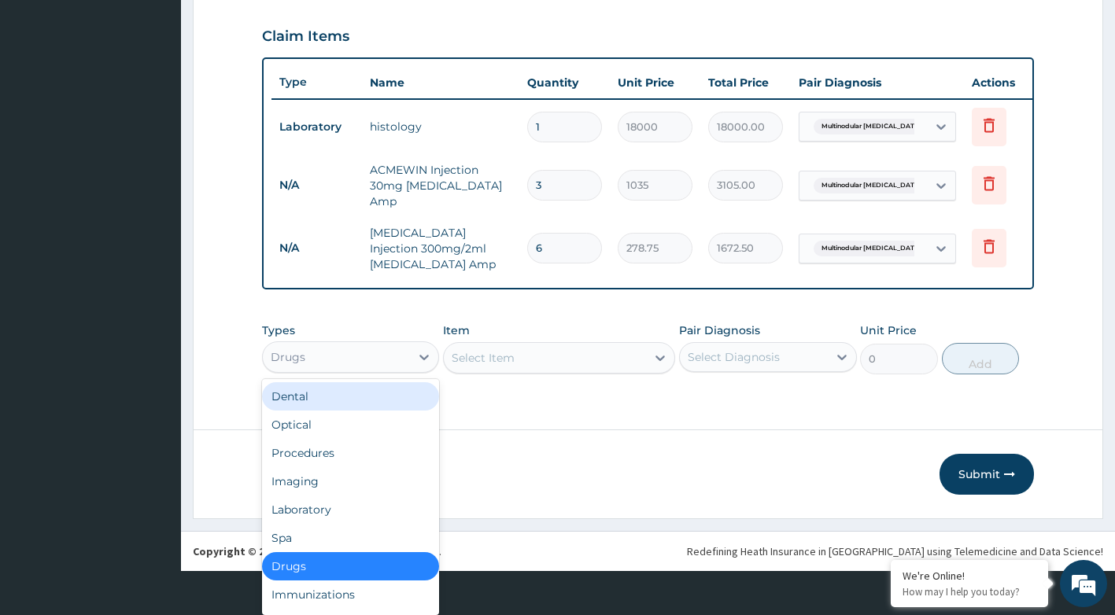
scroll to position [0, 0]
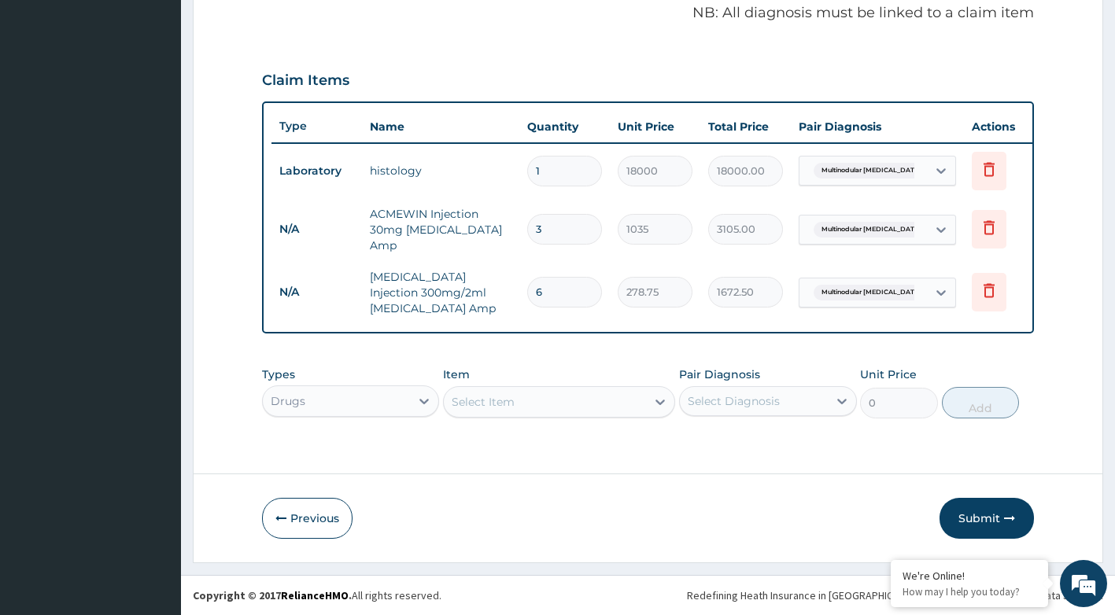
click at [402, 368] on div "Types option Drugs, selected. Select is focused ,type to refine list, press Dow…" at bounding box center [351, 393] width 178 height 52
click at [506, 408] on div "Select Item" at bounding box center [559, 401] width 232 height 31
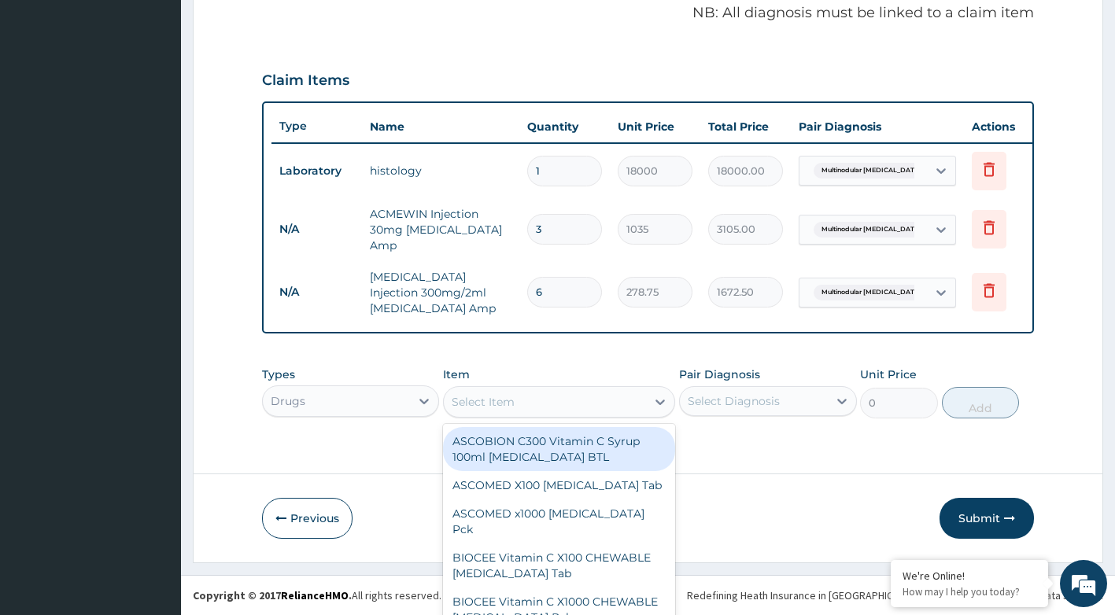
scroll to position [45, 0]
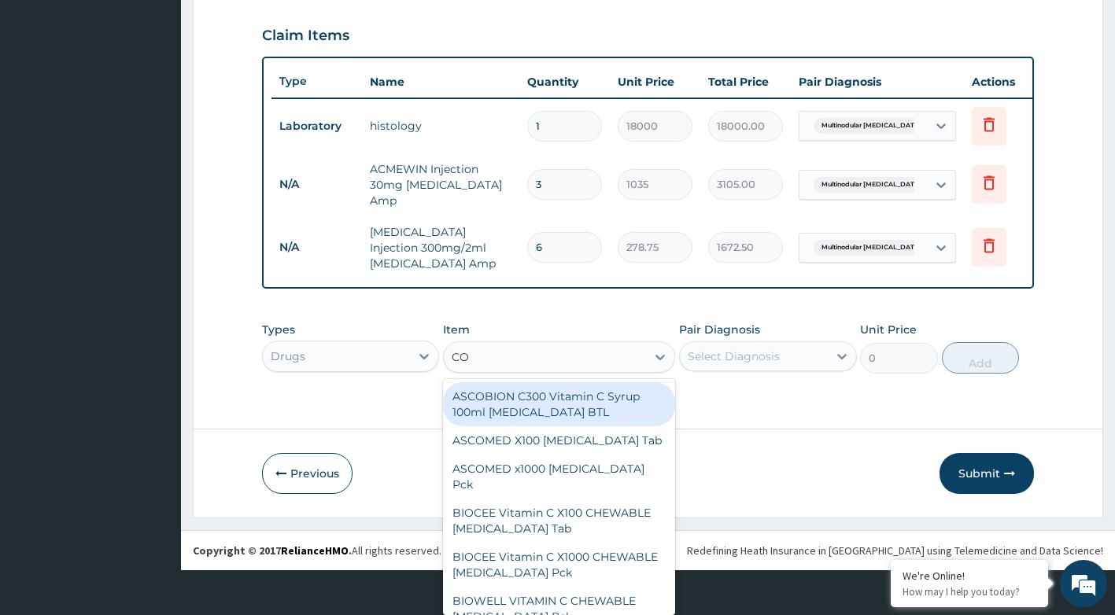
type input "COC"
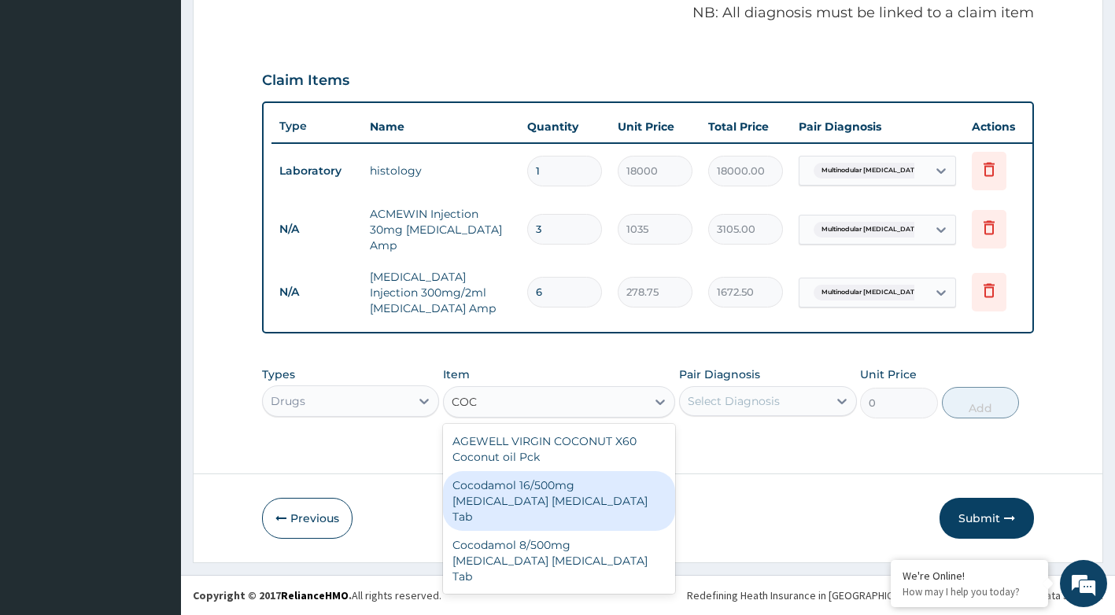
click at [534, 493] on div "Cocodamol 16/500mg Codeine phosphate Acetaminophen Tab" at bounding box center [559, 501] width 232 height 60
type input "210"
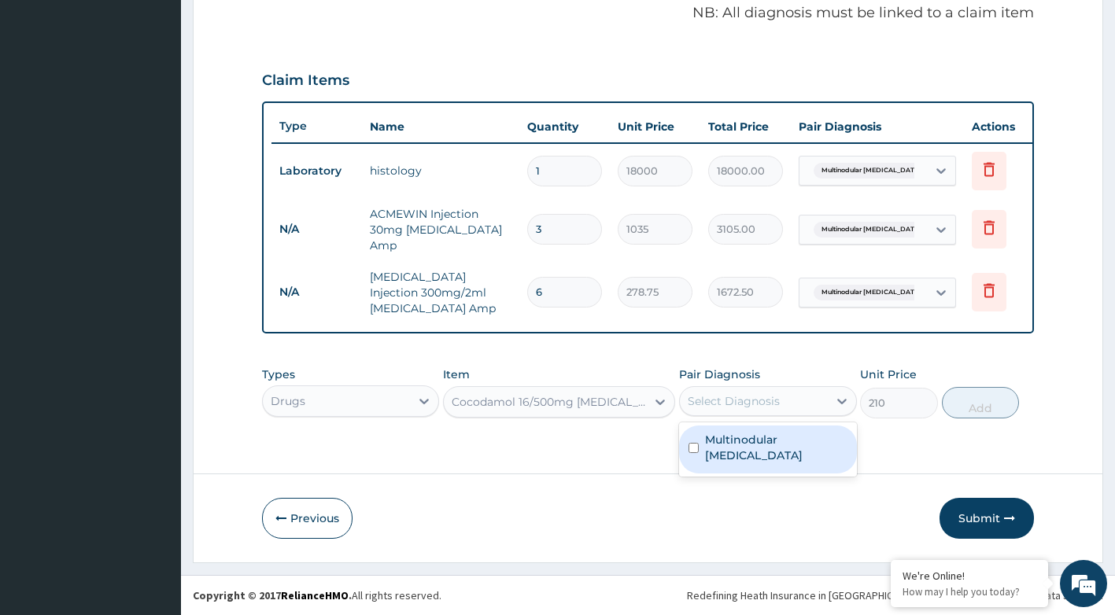
click at [748, 398] on div "Select Diagnosis" at bounding box center [733, 401] width 92 height 16
click at [690, 444] on input "checkbox" at bounding box center [693, 448] width 10 height 10
checkbox input "true"
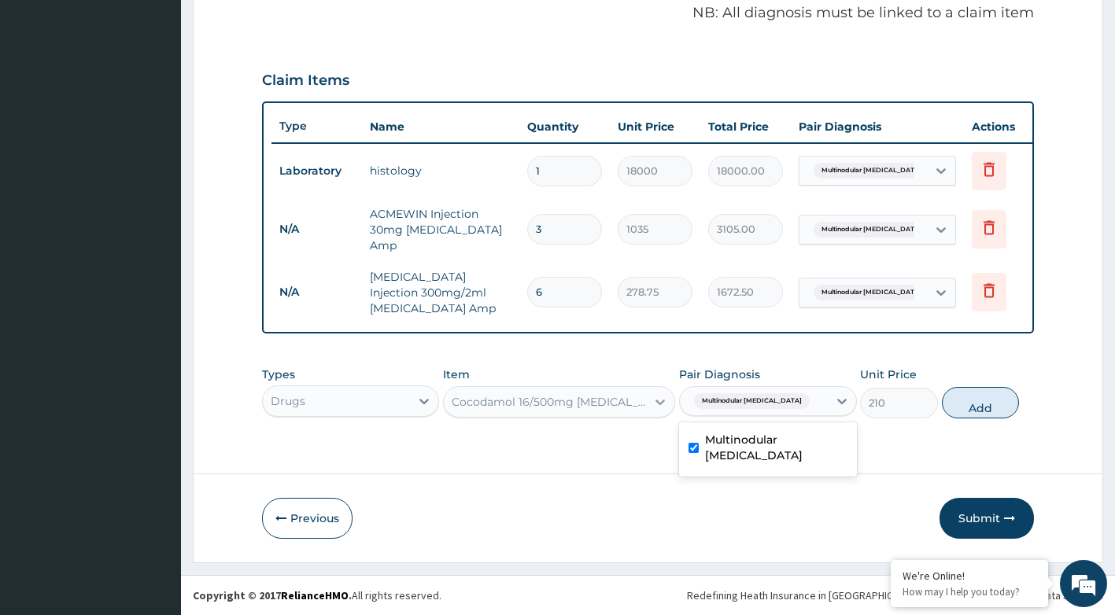
click at [657, 402] on div at bounding box center [660, 402] width 28 height 28
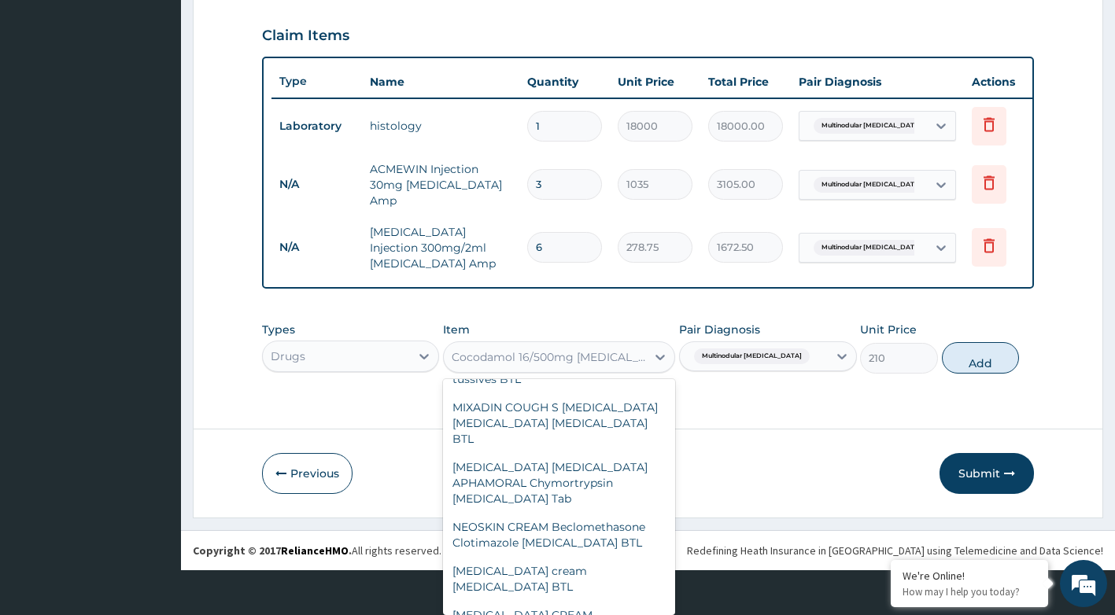
scroll to position [61492, 0]
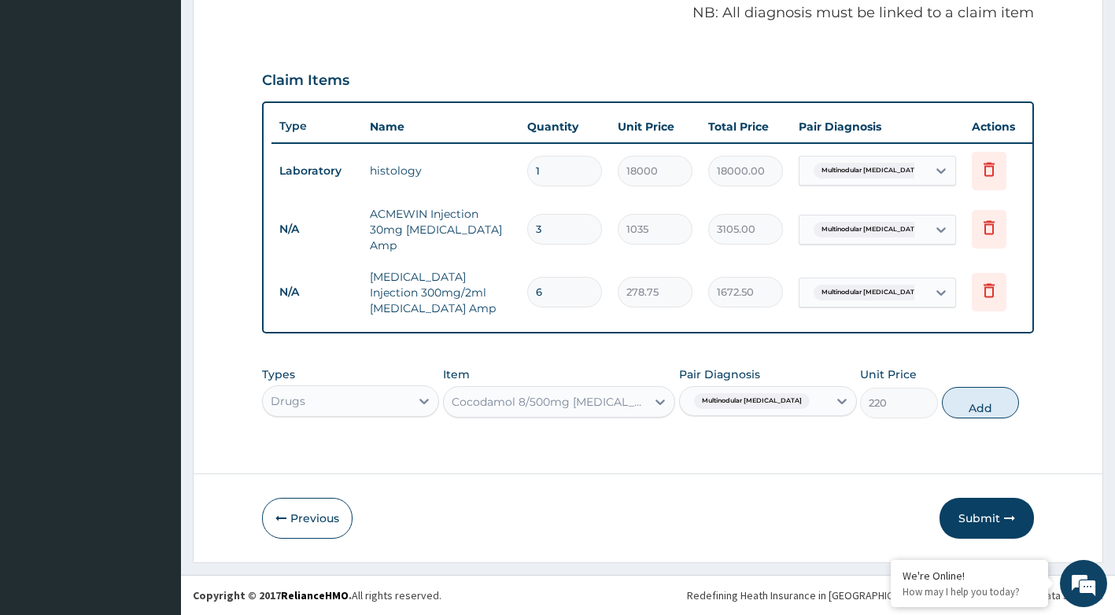
scroll to position [0, 0]
click at [977, 404] on button "Add" at bounding box center [980, 402] width 77 height 31
type input "0"
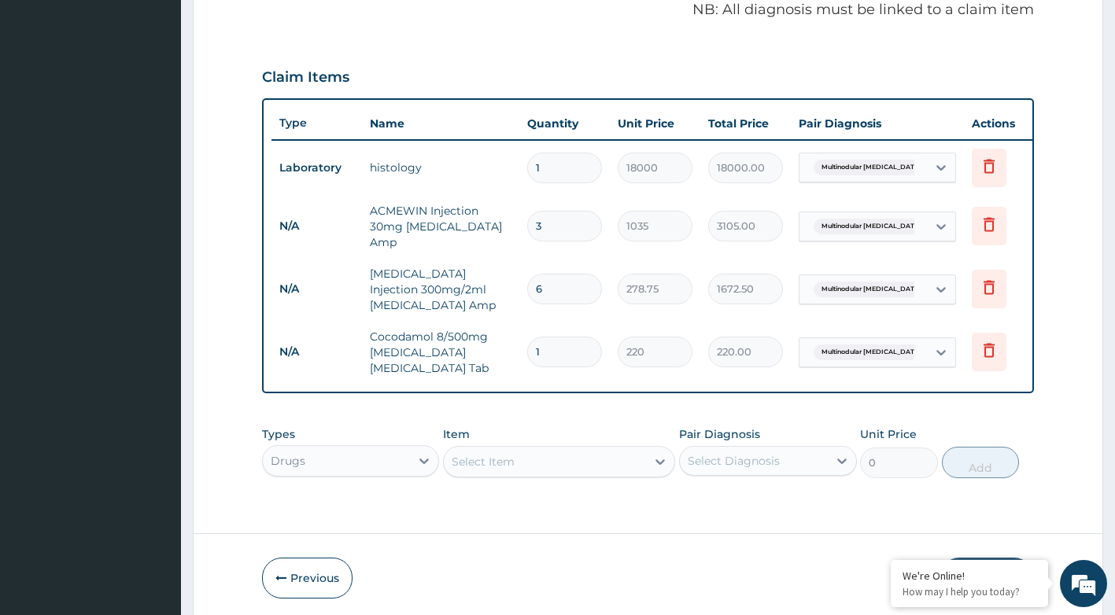
type input "0.00"
type input "1"
type input "220.00"
type input "10"
type input "2200.00"
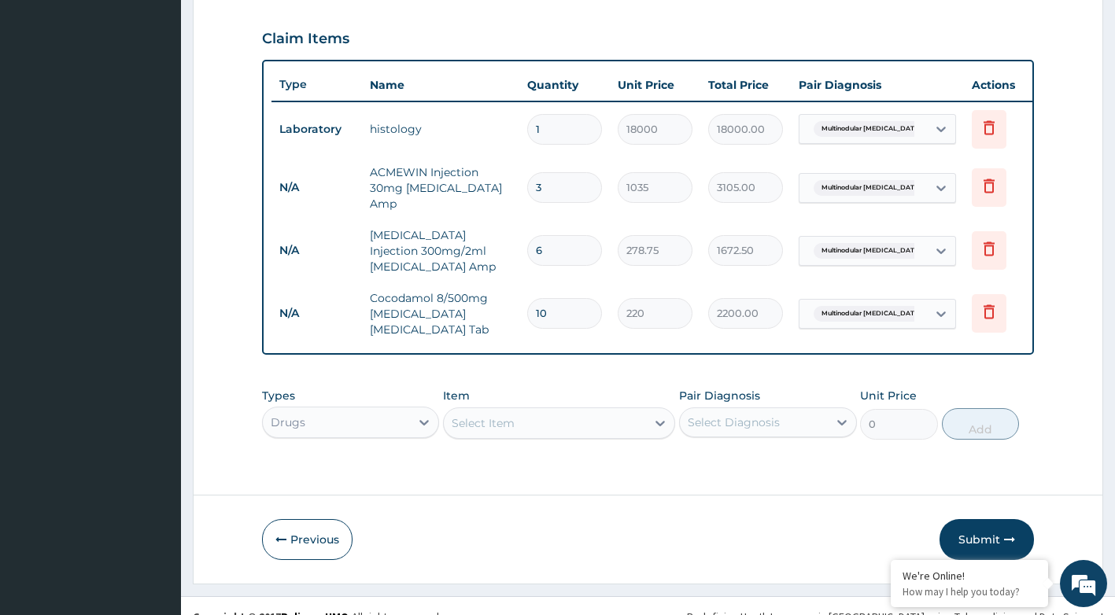
scroll to position [550, 0]
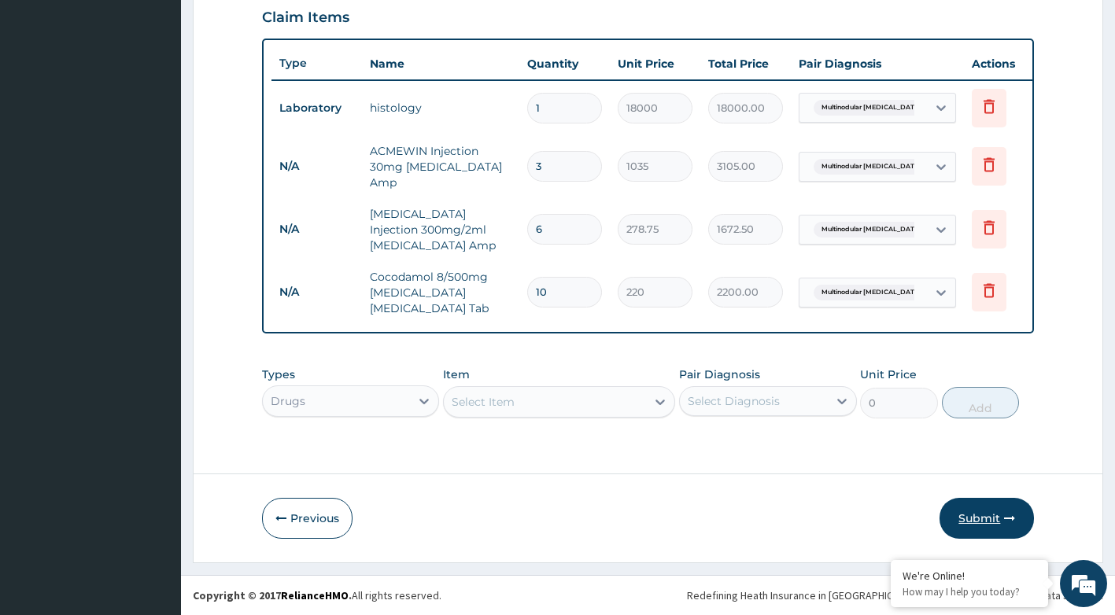
type input "10"
click at [992, 518] on button "Submit" at bounding box center [986, 518] width 94 height 41
